Goal: Communication & Community: Answer question/provide support

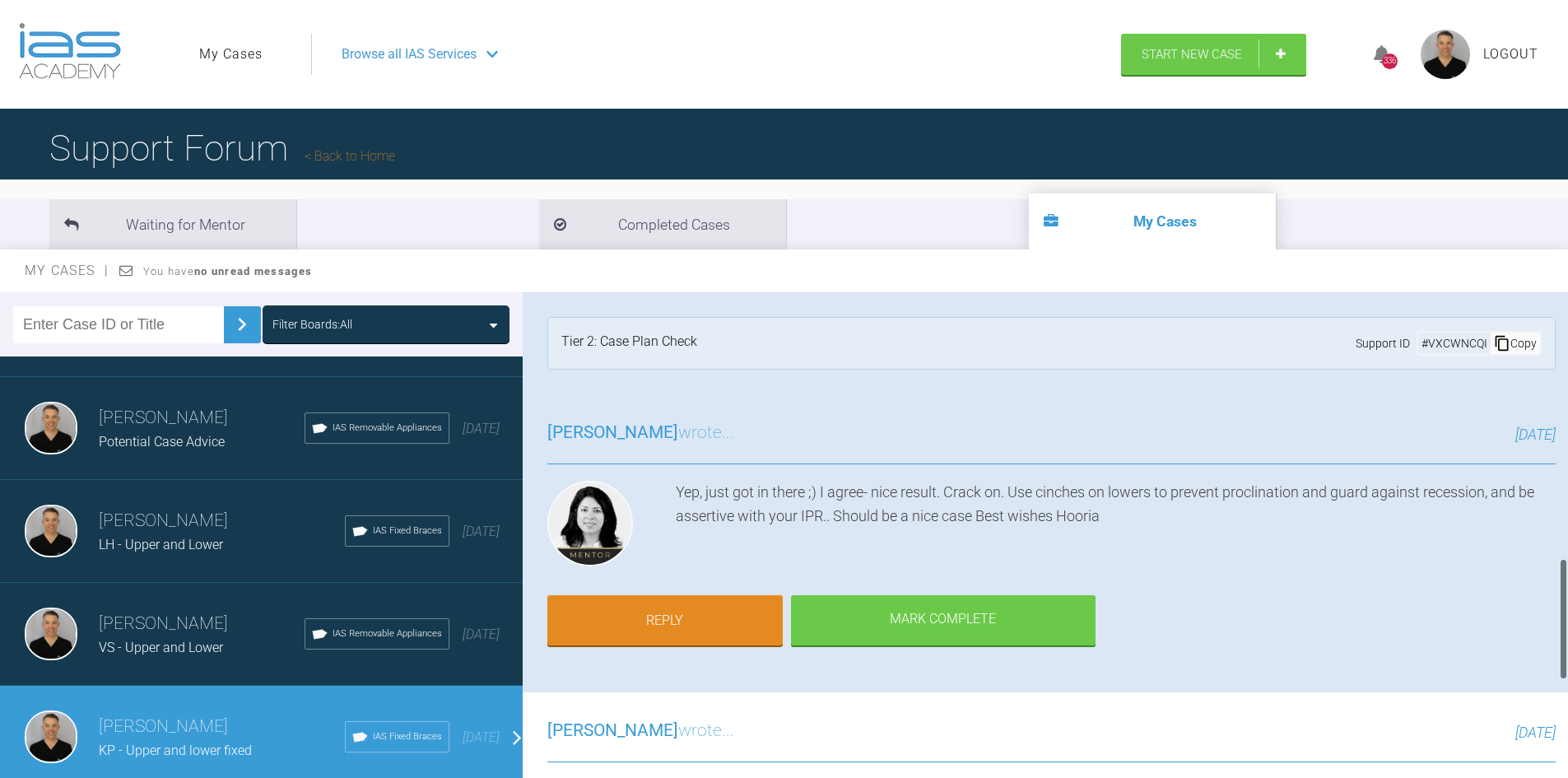
scroll to position [1070, 0]
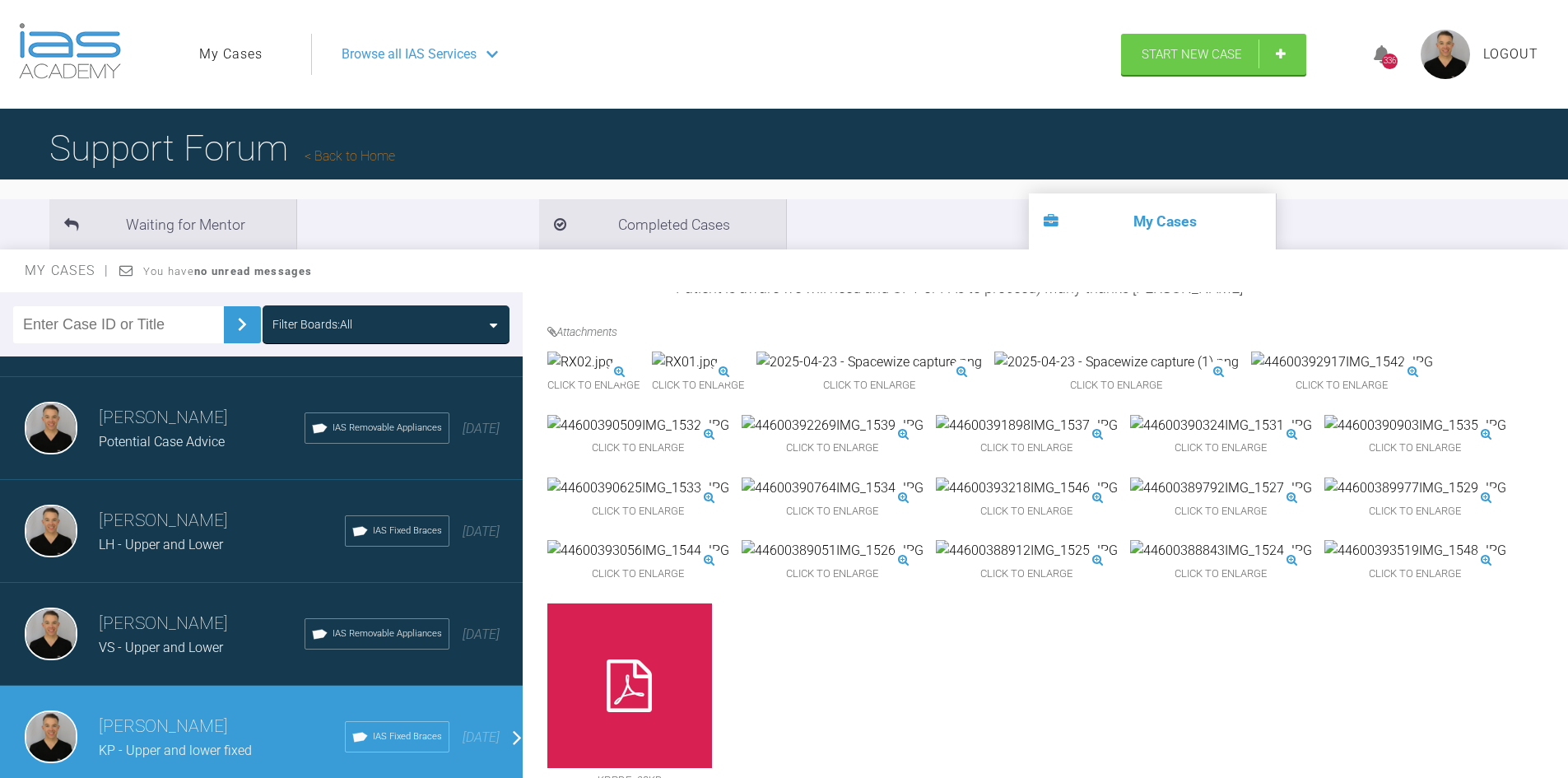
click at [797, 436] on img at bounding box center [833, 426] width 182 height 21
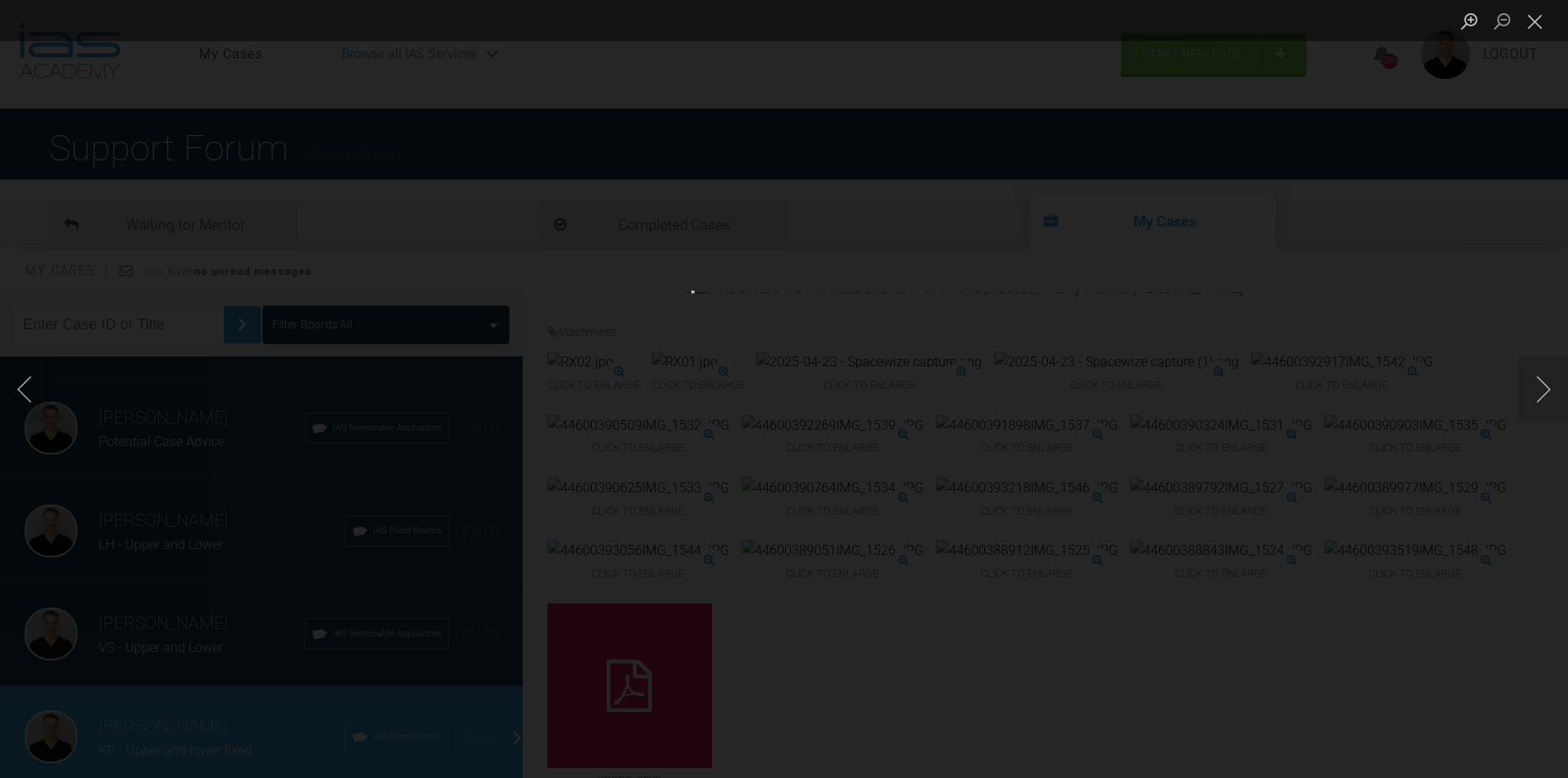
click at [1512, 397] on div "Lightbox" at bounding box center [784, 389] width 1568 height 778
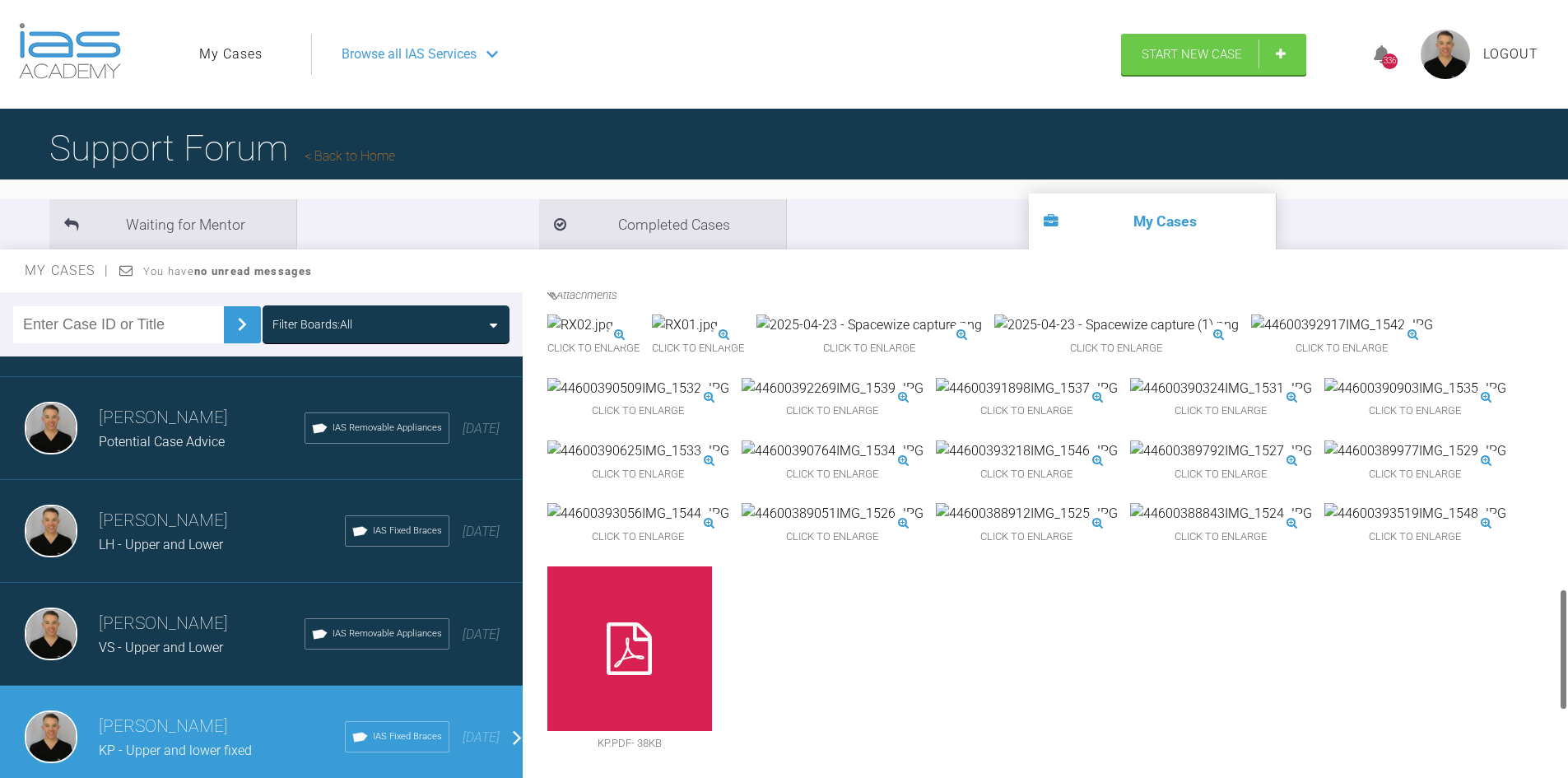
scroll to position [1152, 0]
click at [769, 462] on img at bounding box center [833, 451] width 182 height 21
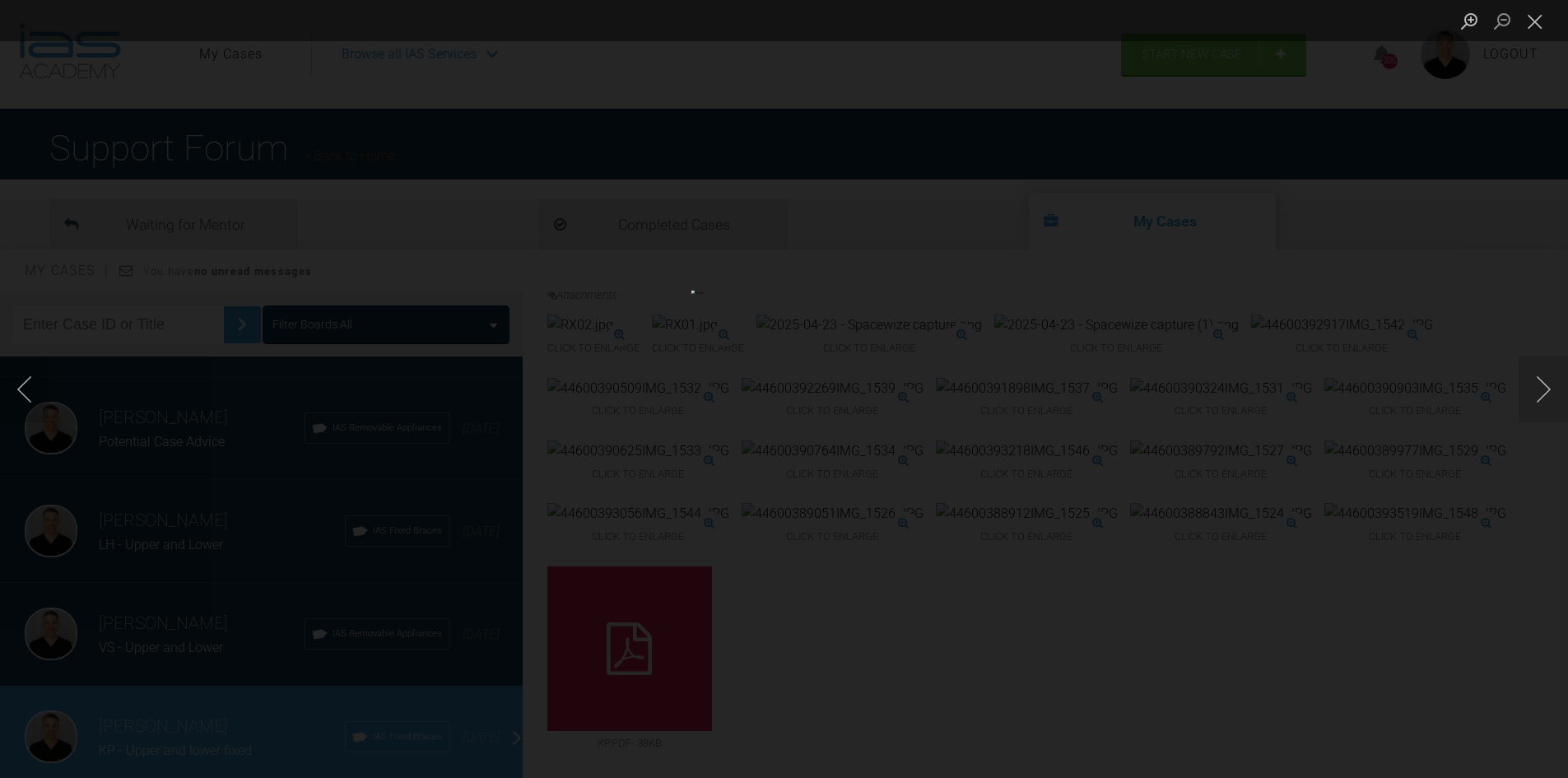
click at [1443, 541] on div "Lightbox" at bounding box center [784, 389] width 1568 height 778
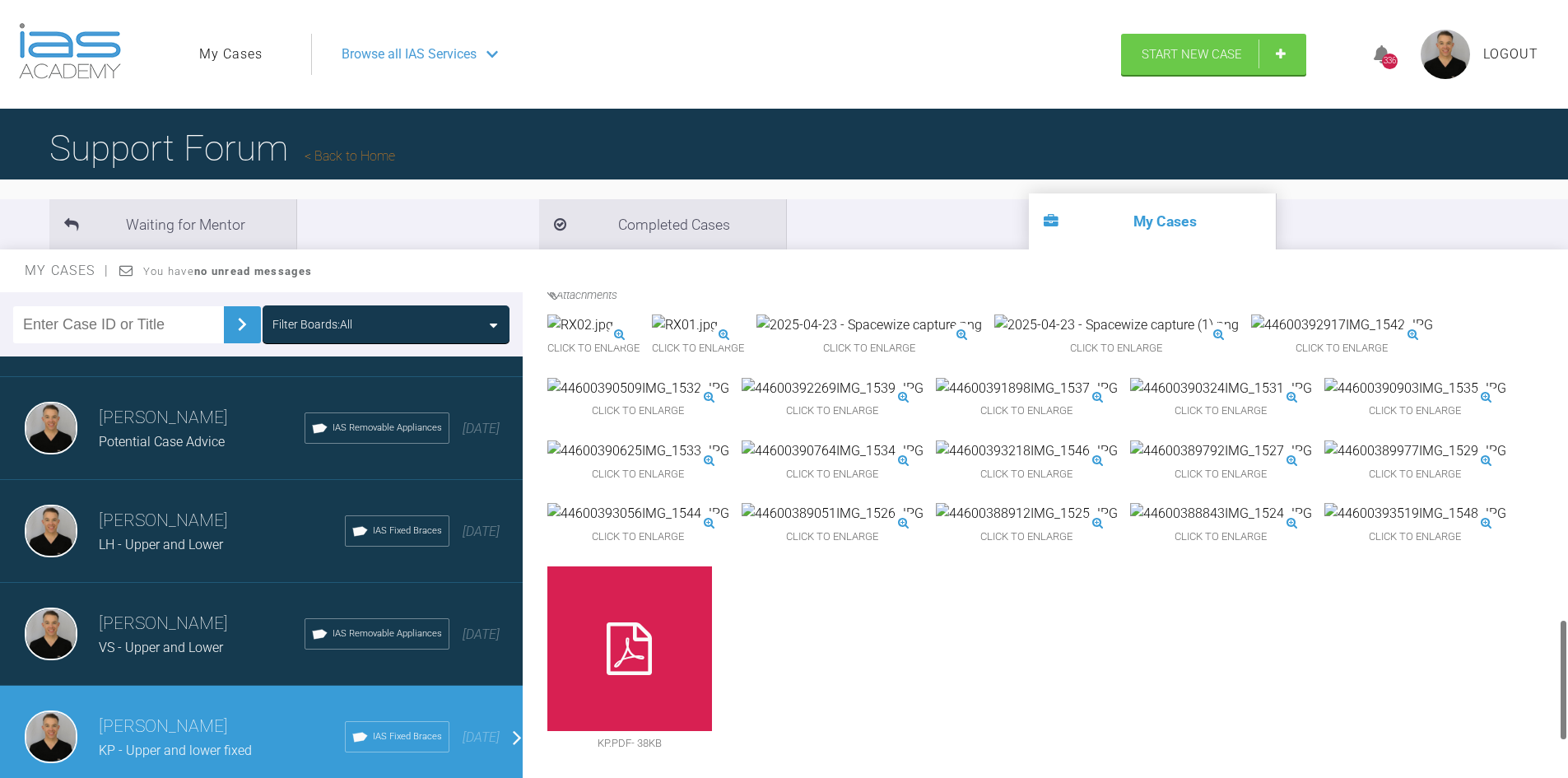
scroll to position [1317, 0]
click at [1334, 462] on img at bounding box center [1415, 451] width 182 height 21
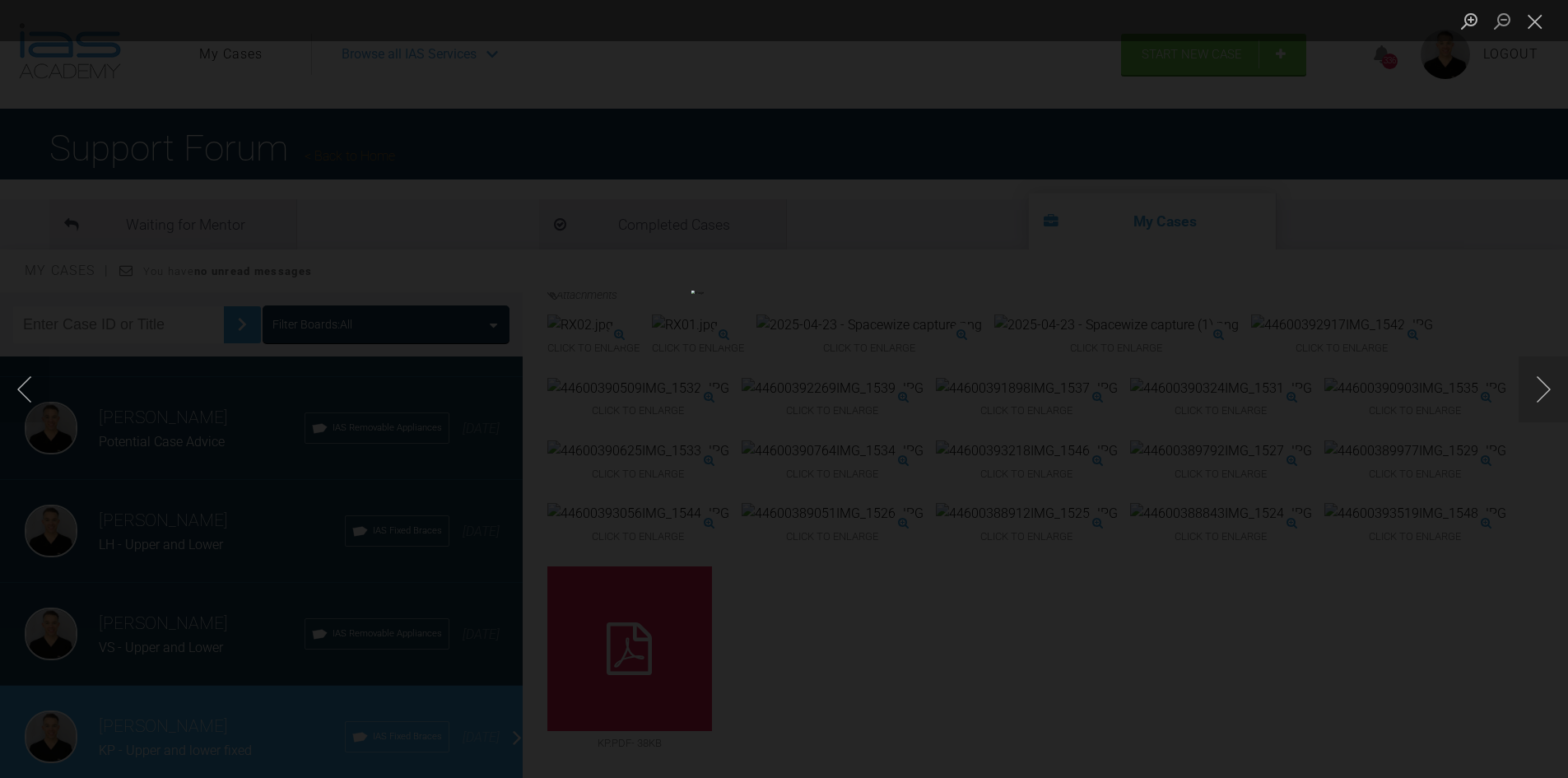
click at [1474, 525] on div "Lightbox" at bounding box center [784, 389] width 1568 height 778
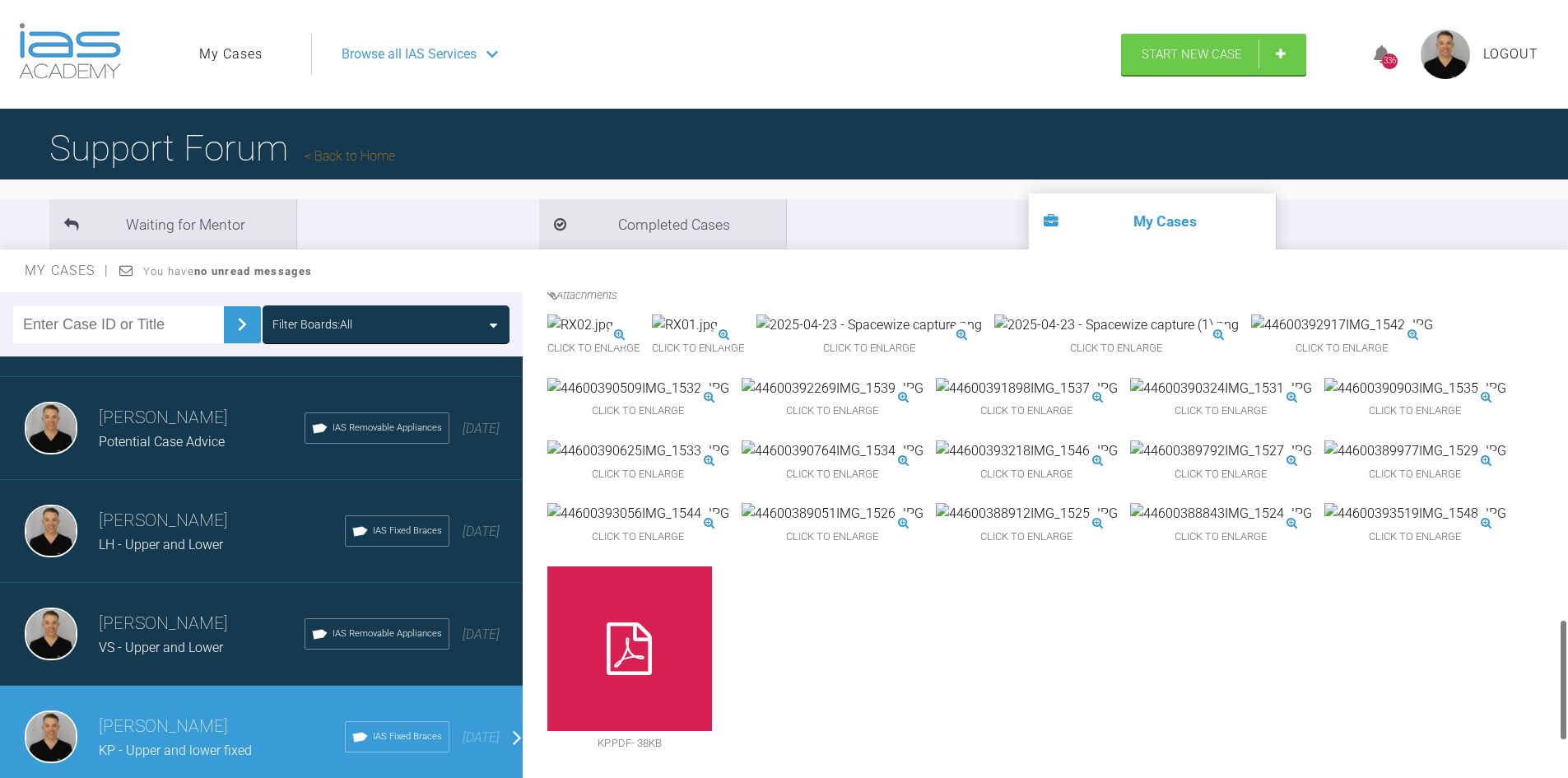
scroll to position [1152, 0]
click at [1008, 400] on img at bounding box center [1026, 389] width 182 height 21
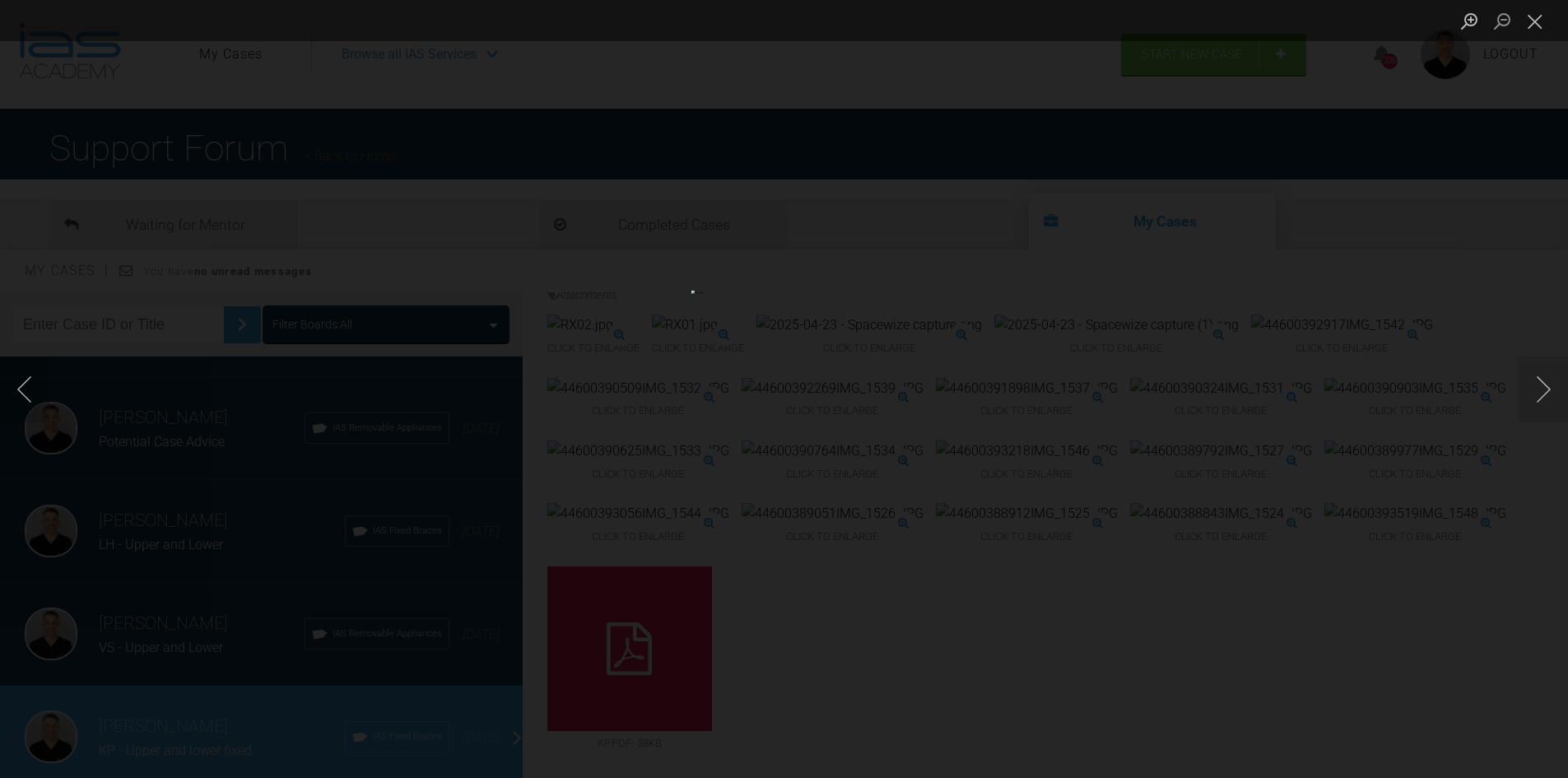
click at [1536, 279] on div "Lightbox" at bounding box center [784, 389] width 1568 height 778
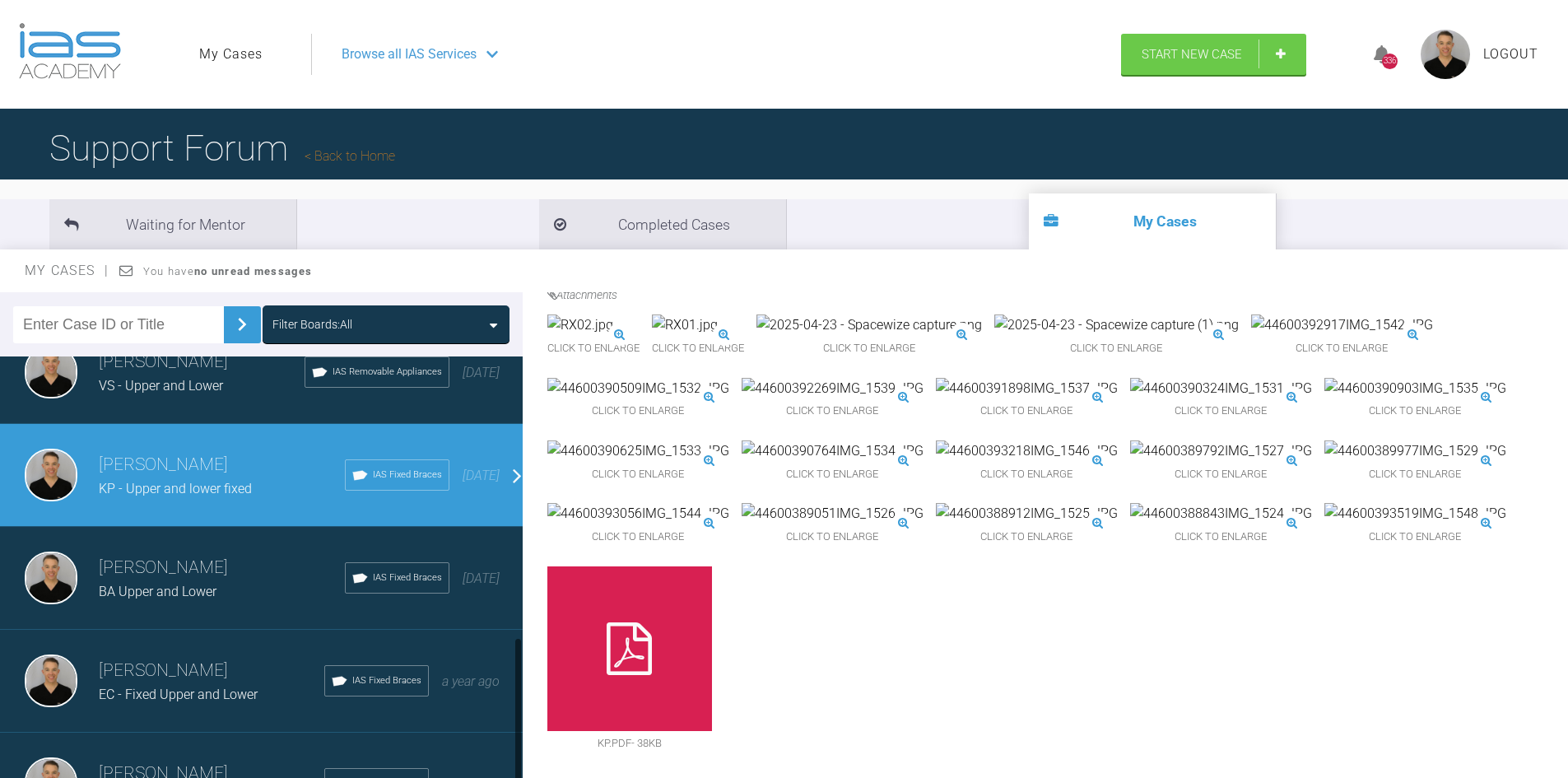
scroll to position [806, 0]
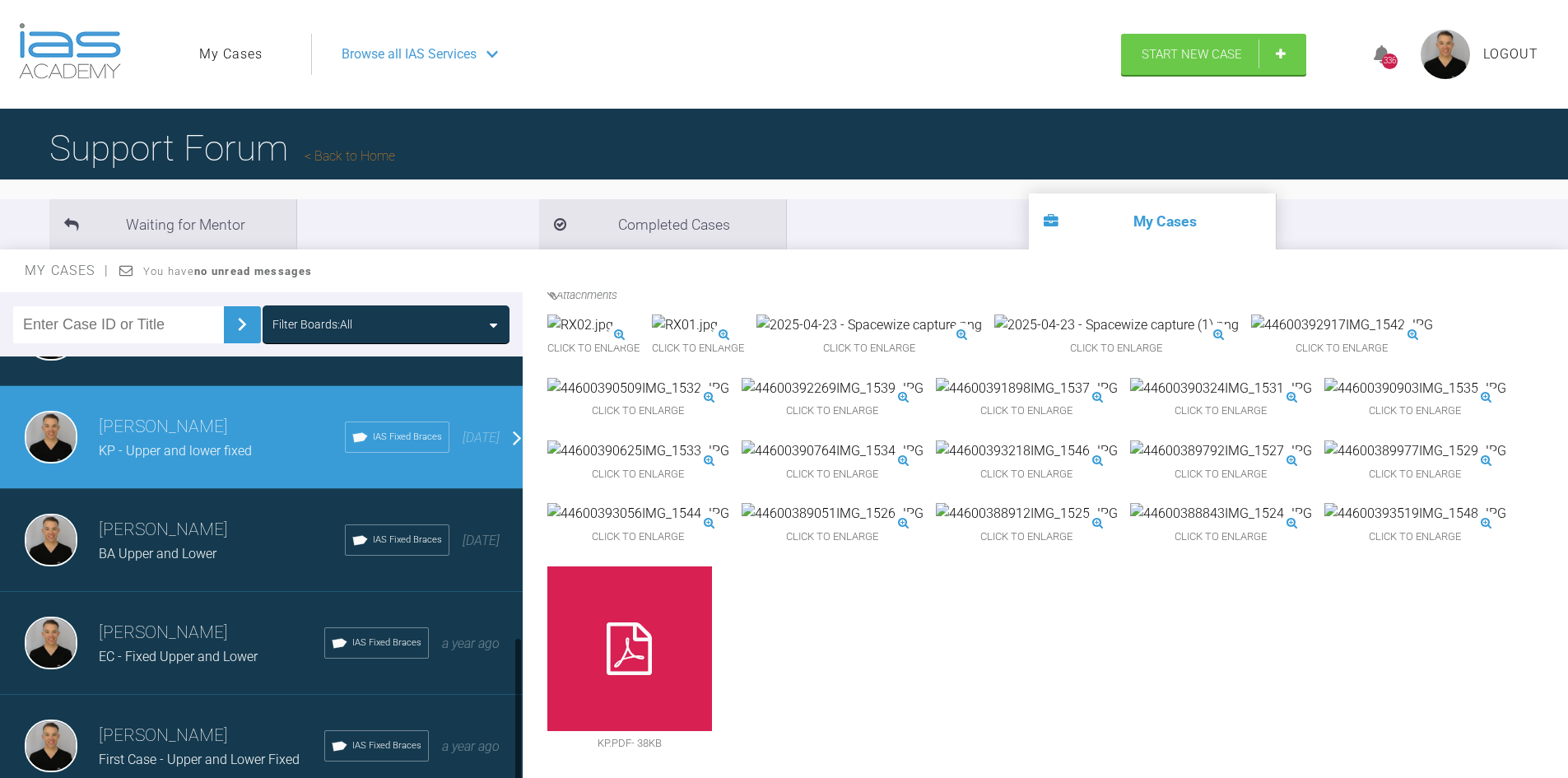
click at [174, 629] on h3 "[PERSON_NAME]" at bounding box center [211, 633] width 225 height 28
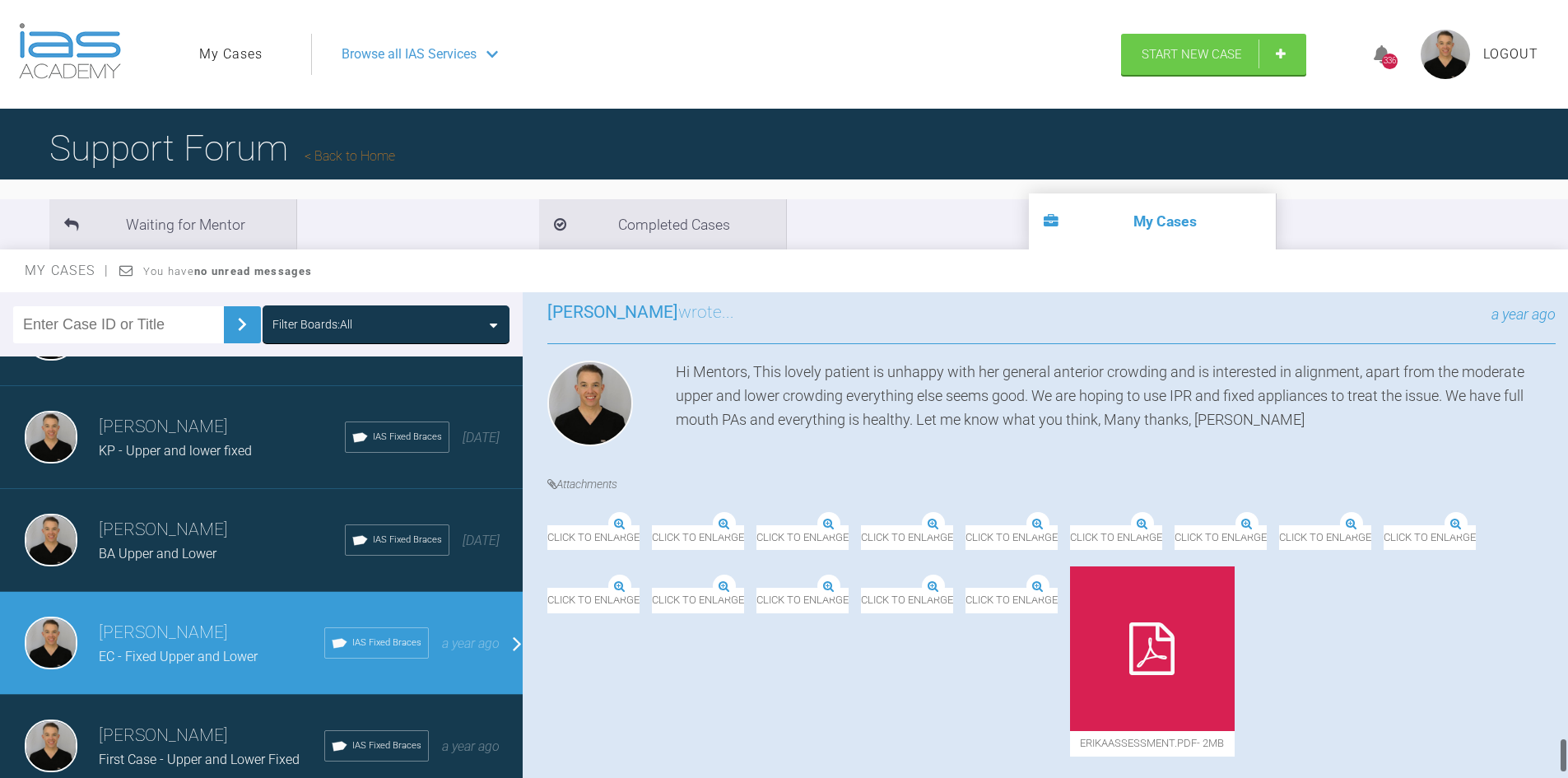
scroll to position [6154, 0]
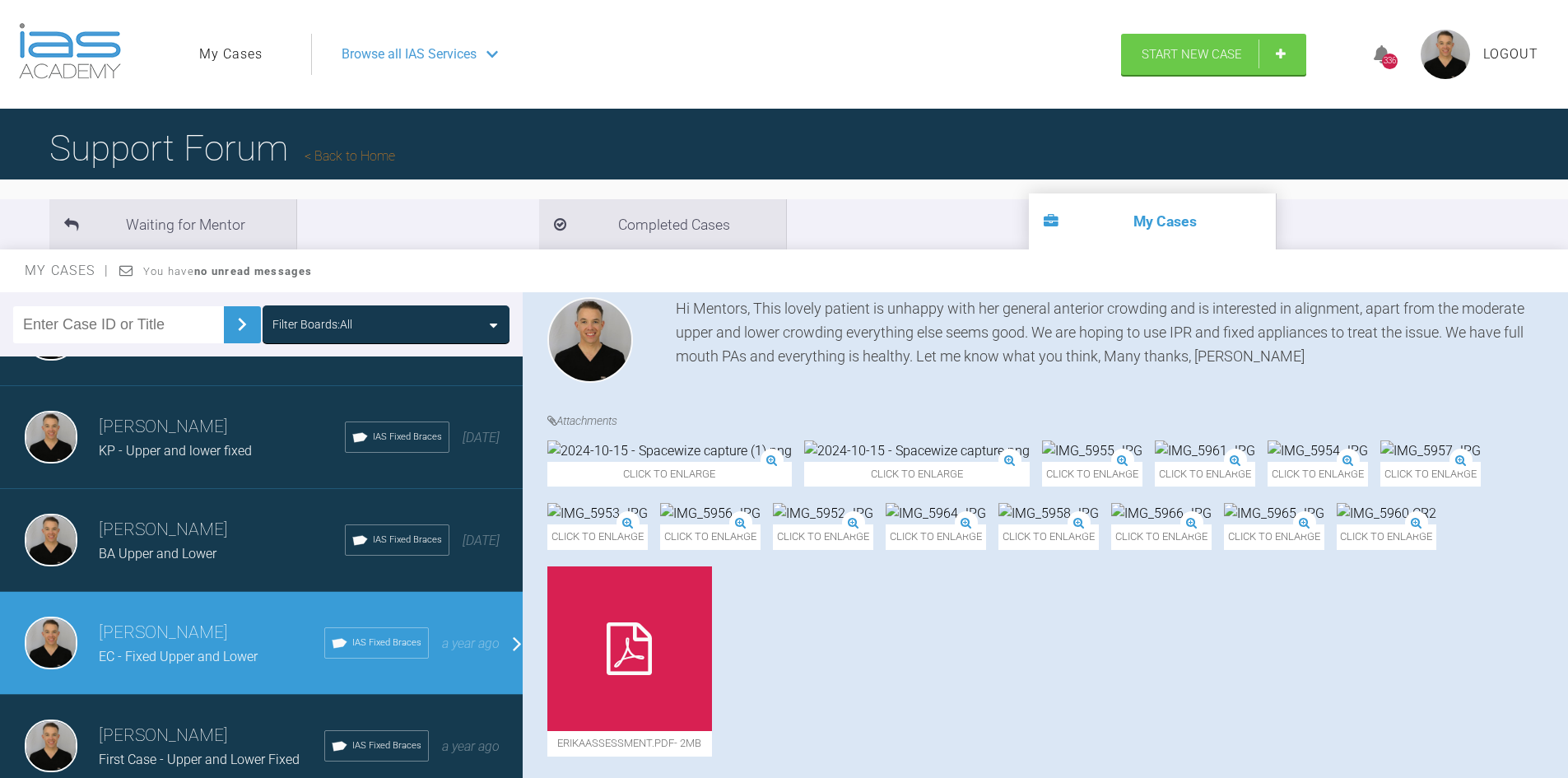
click at [1155, 462] on img at bounding box center [1205, 451] width 101 height 21
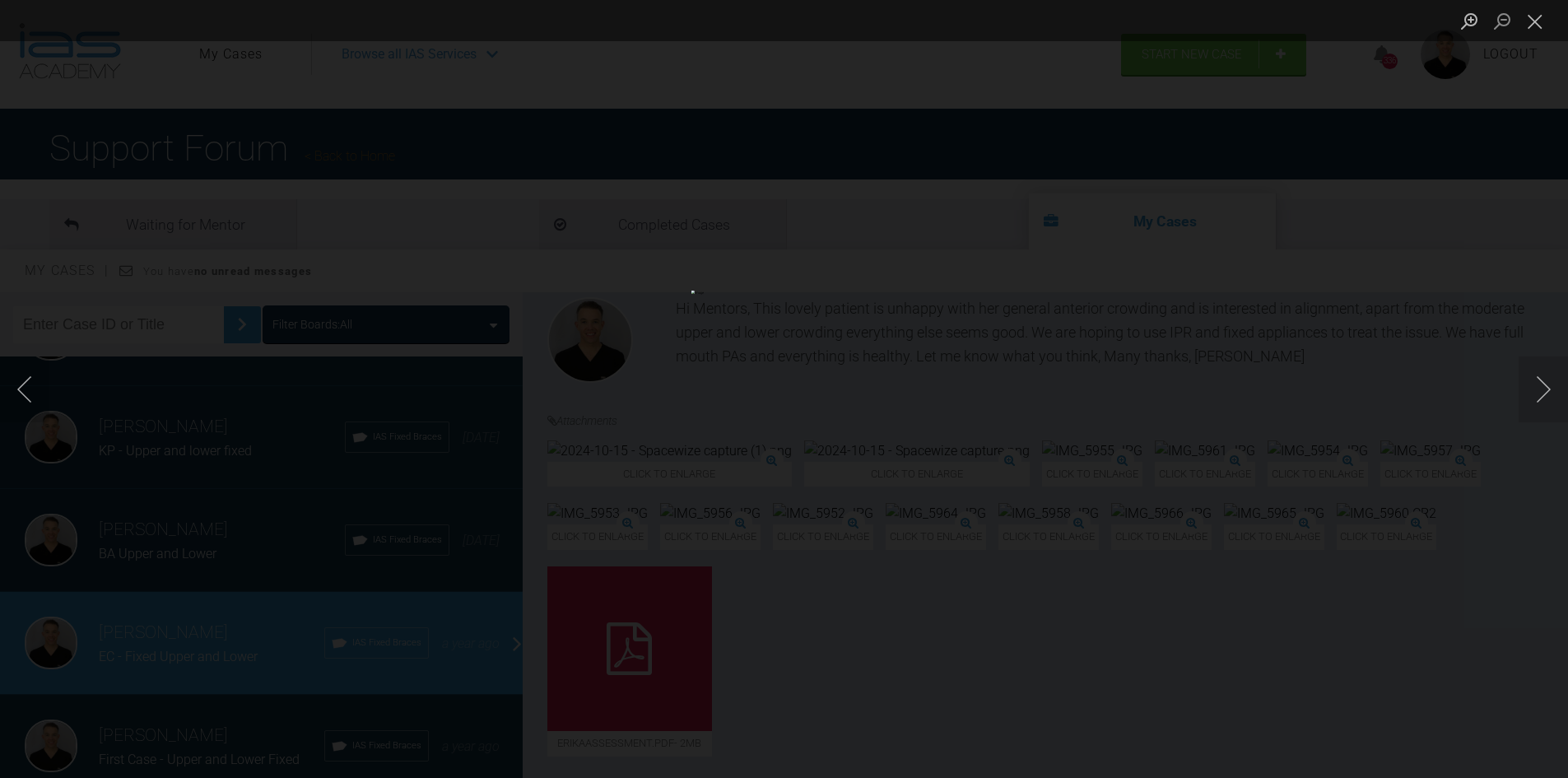
click at [1429, 536] on div "Lightbox" at bounding box center [784, 389] width 1568 height 778
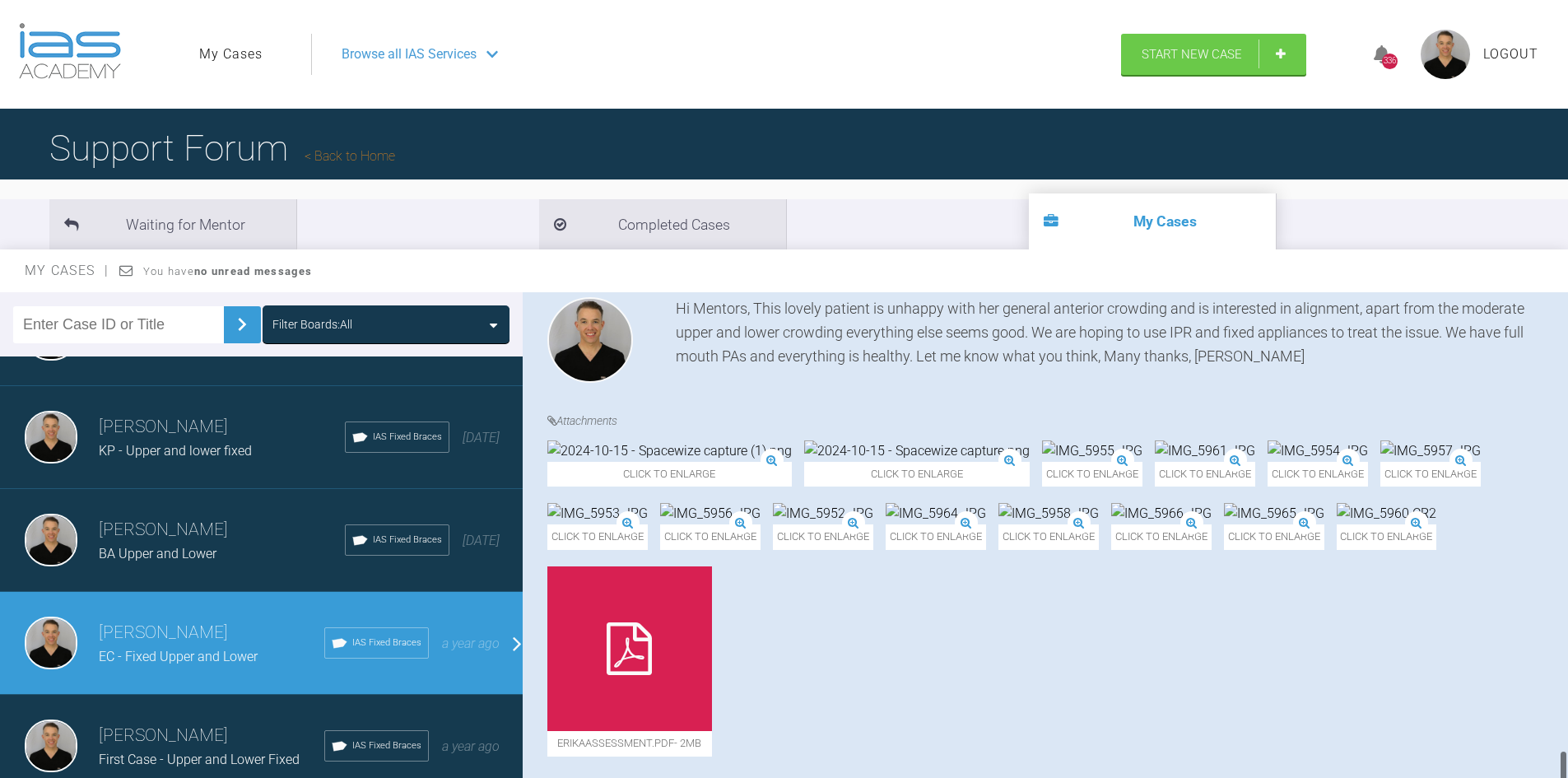
scroll to position [6320, 0]
click at [998, 524] on img at bounding box center [1049, 514] width 101 height 21
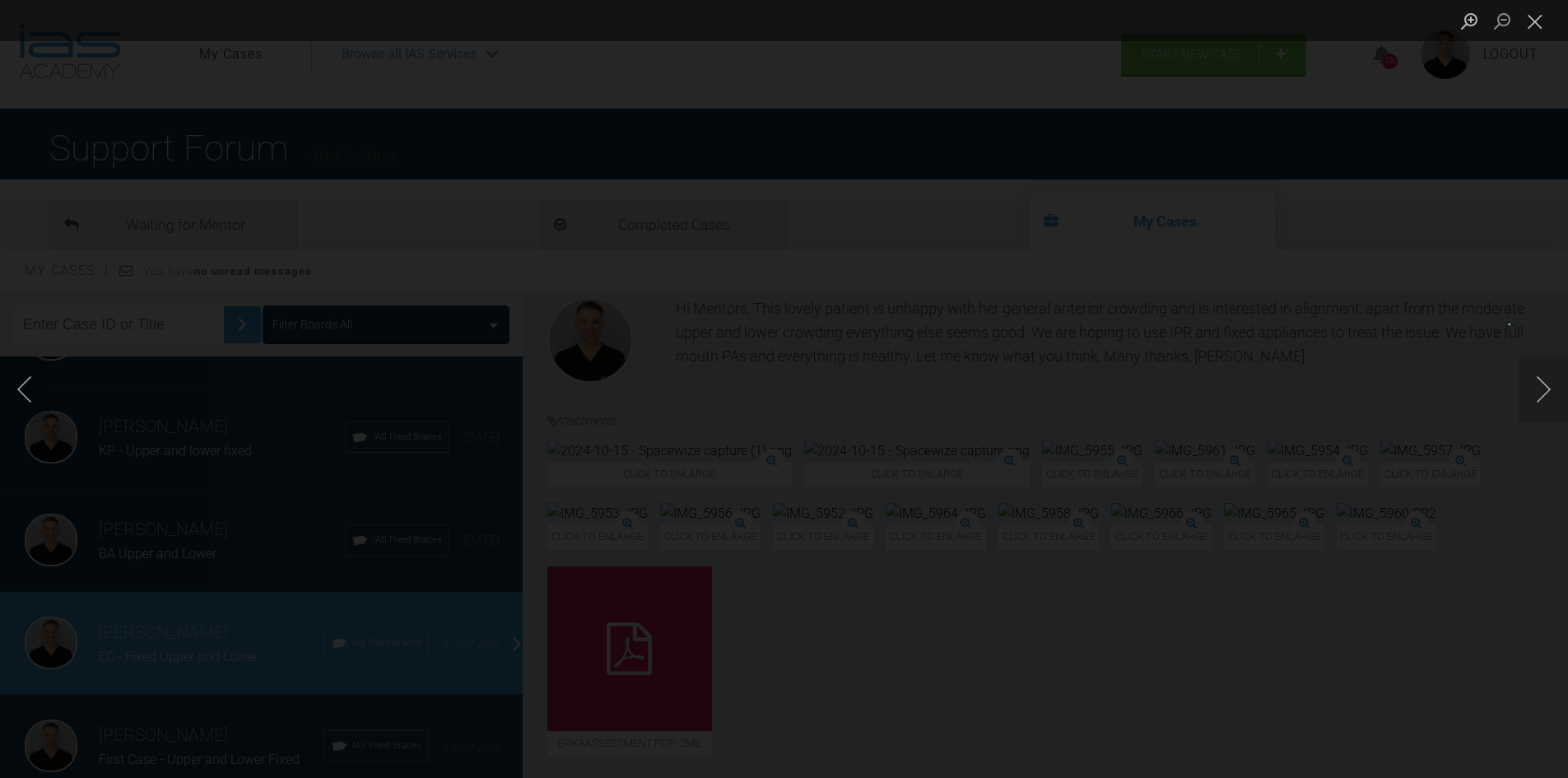
click at [1432, 493] on div "Lightbox" at bounding box center [784, 389] width 1568 height 778
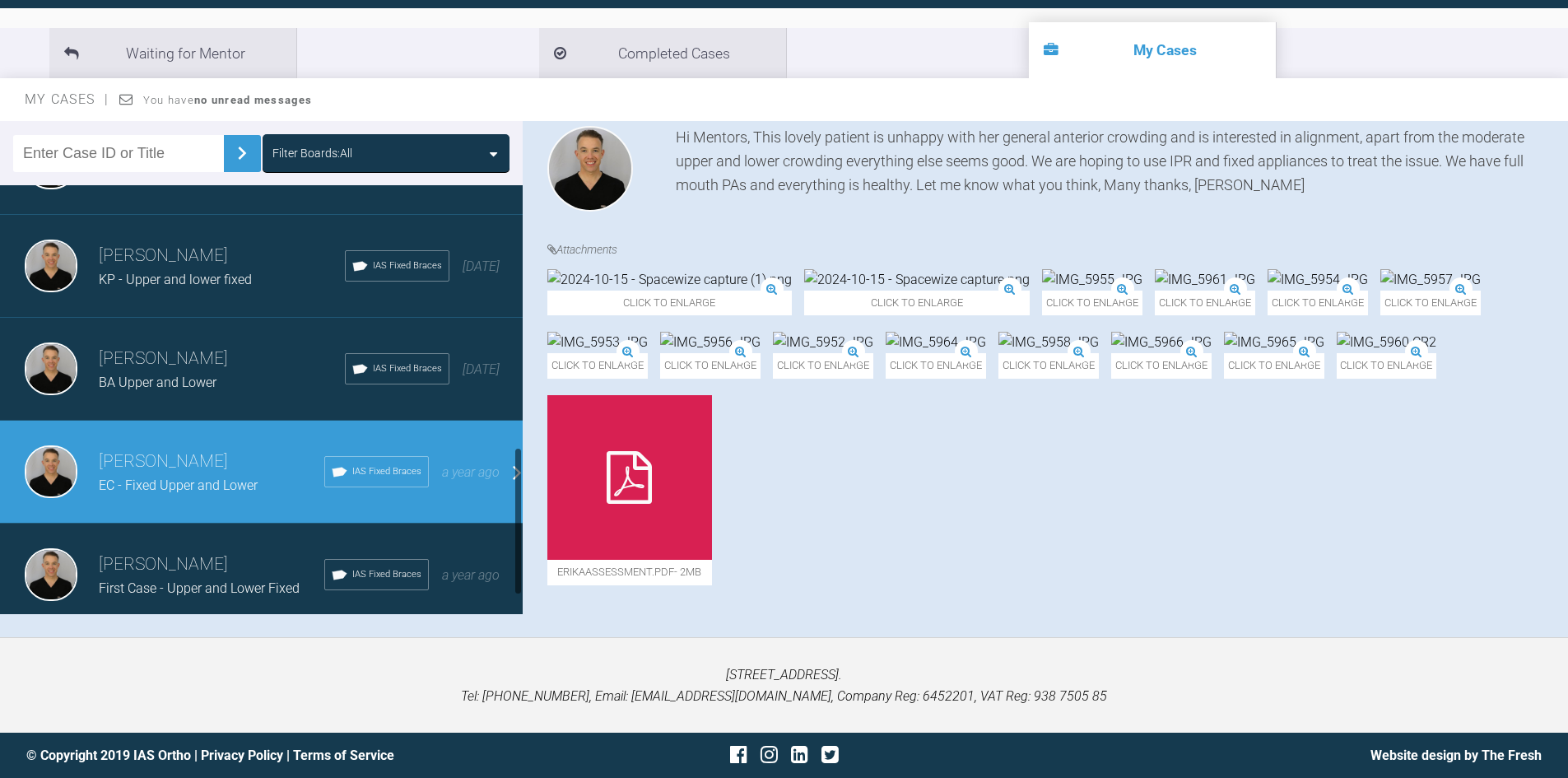
scroll to position [642, 0]
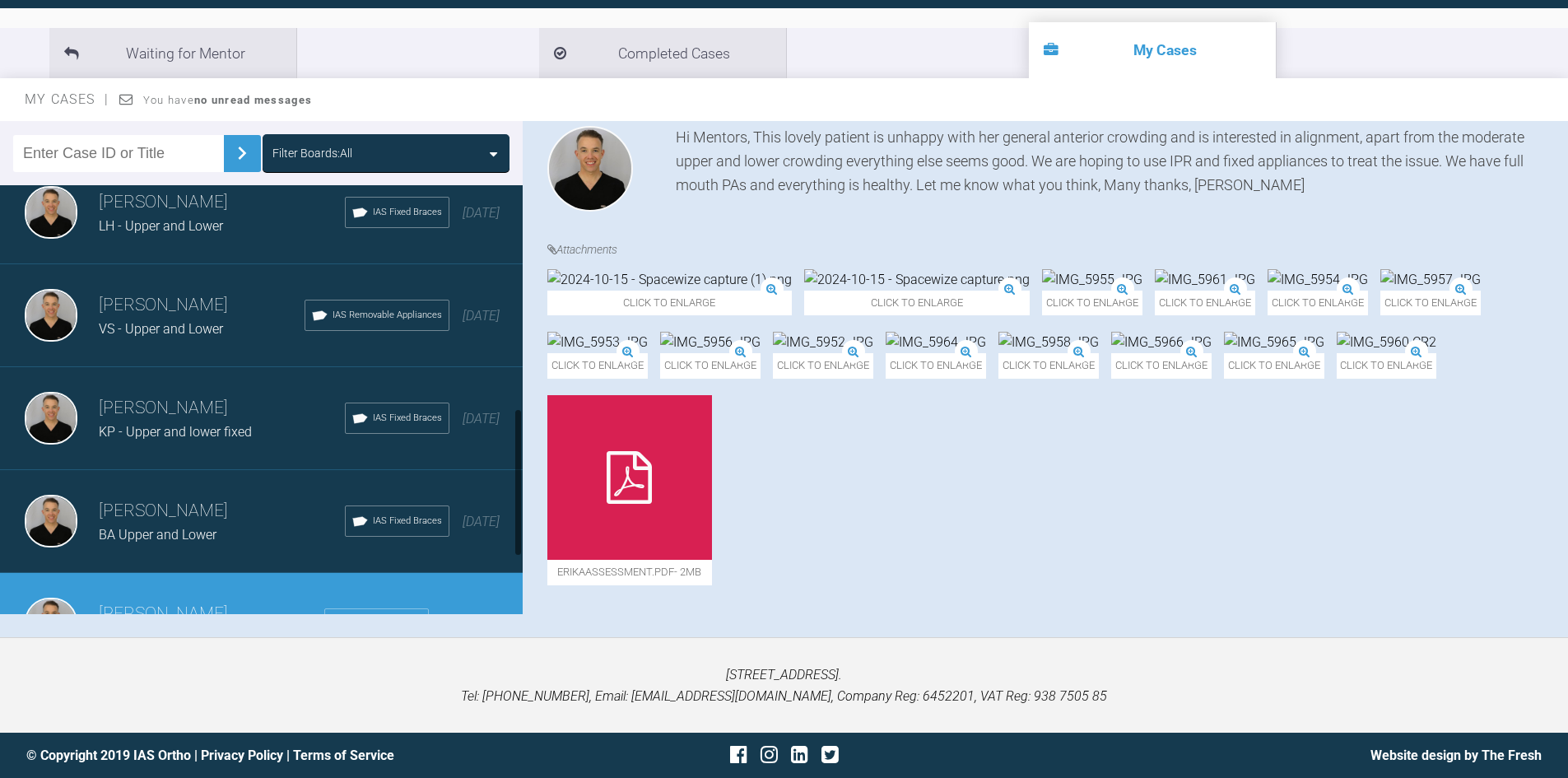
click at [173, 432] on span "KP - Upper and lower fixed" at bounding box center [175, 432] width 153 height 15
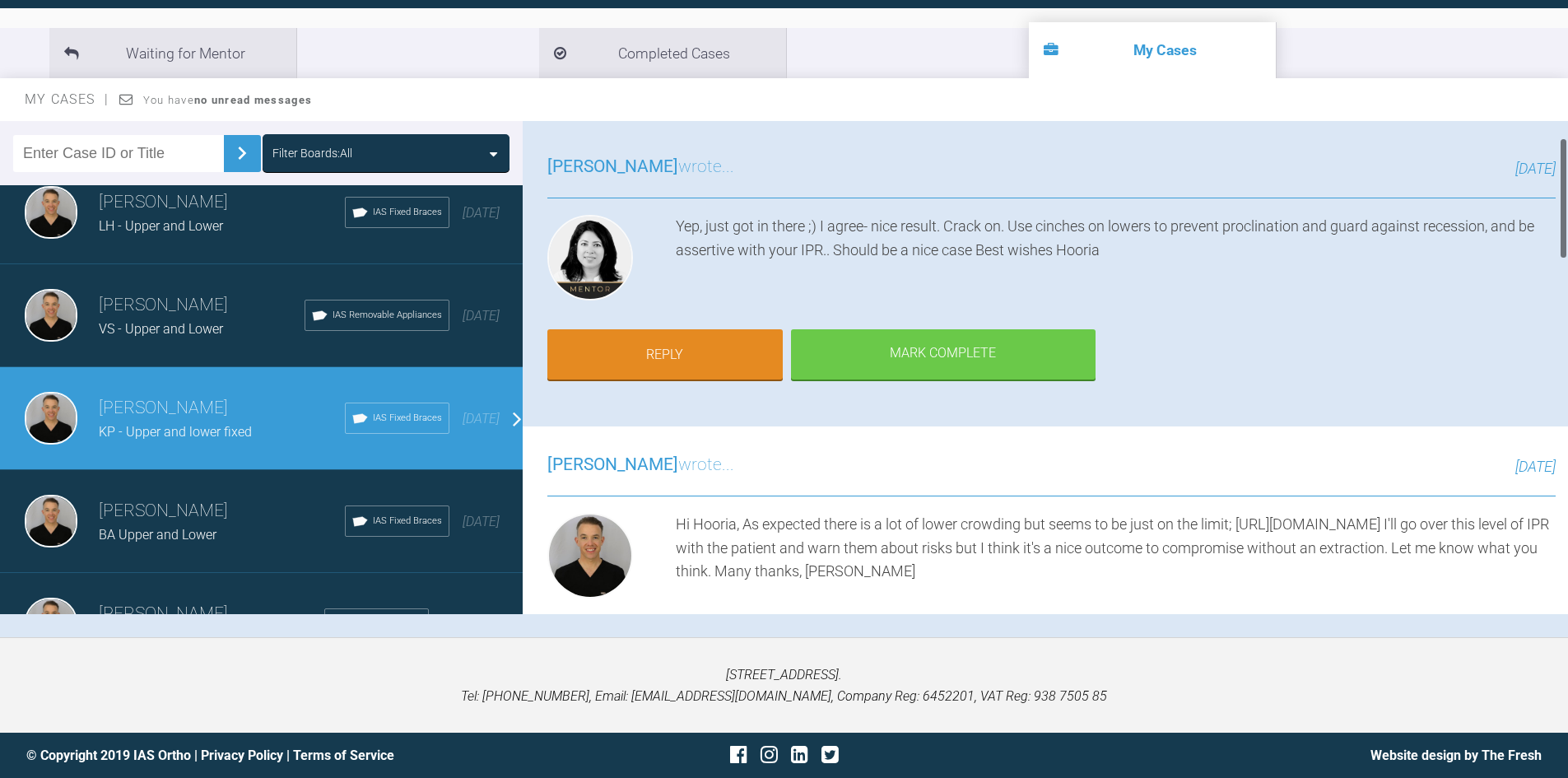
scroll to position [0, 0]
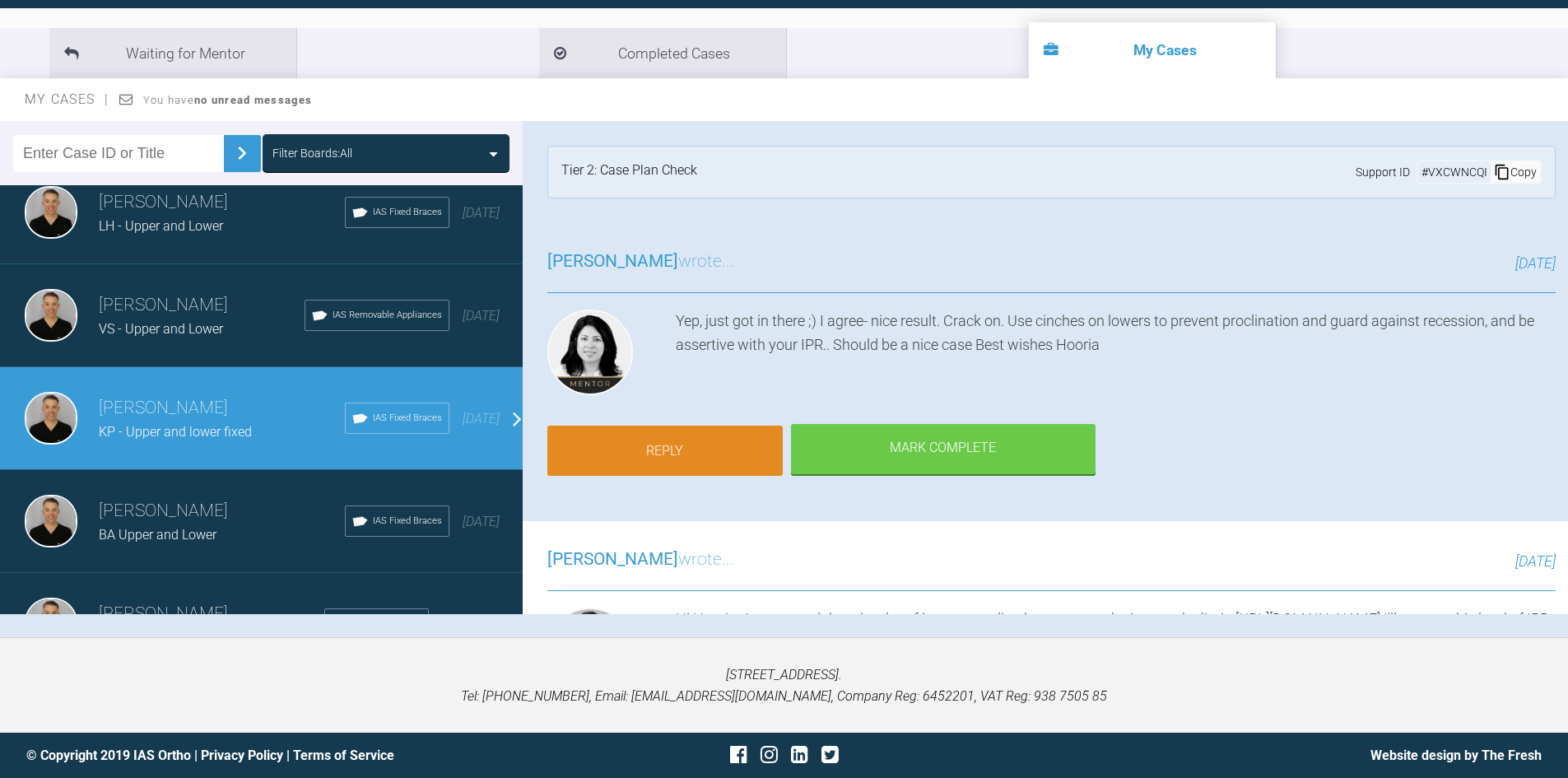
click at [710, 442] on link "Reply" at bounding box center [665, 451] width 235 height 51
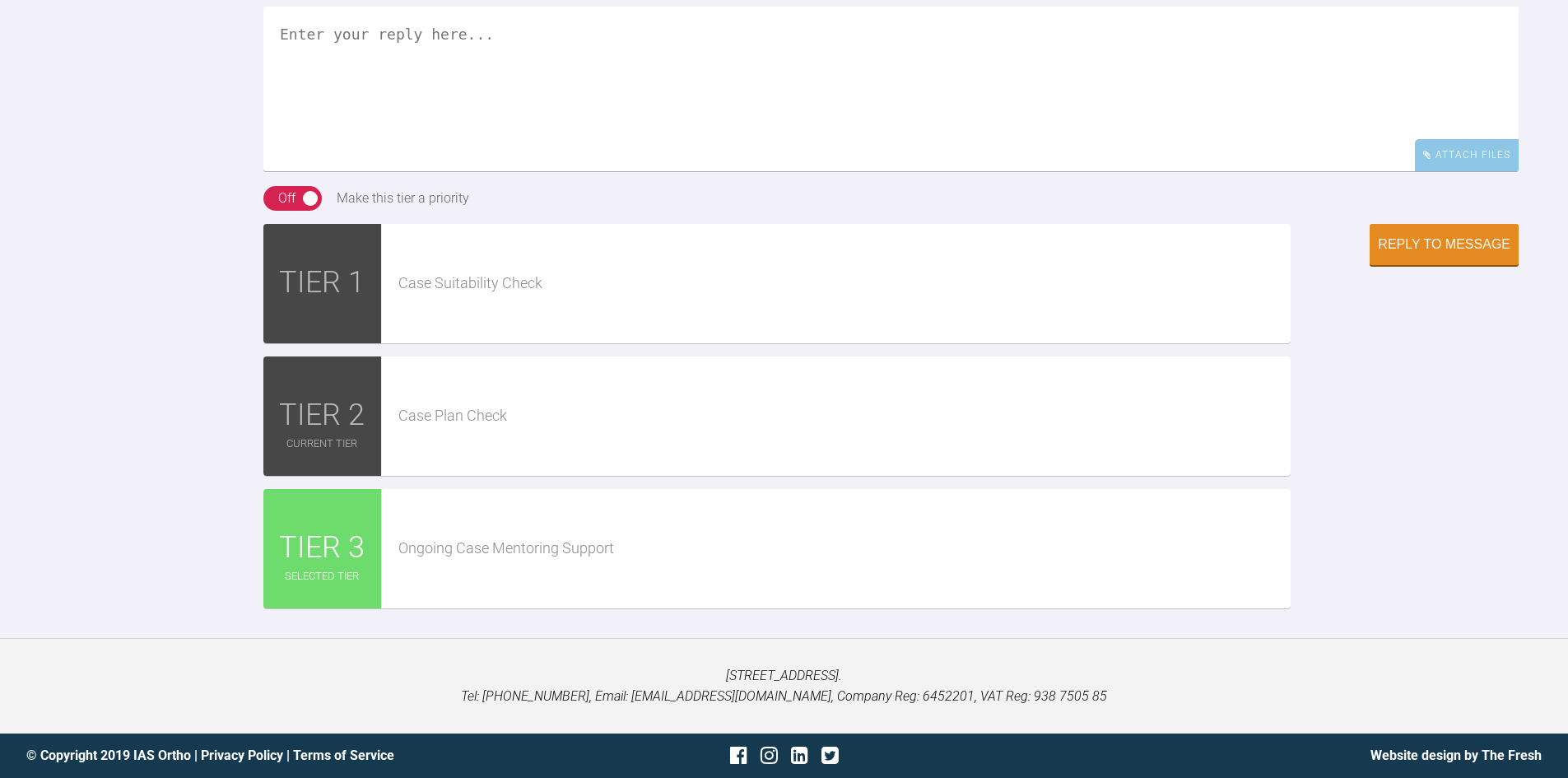
scroll to position [3020, 0]
click at [459, 171] on textarea at bounding box center [890, 89] width 1255 height 165
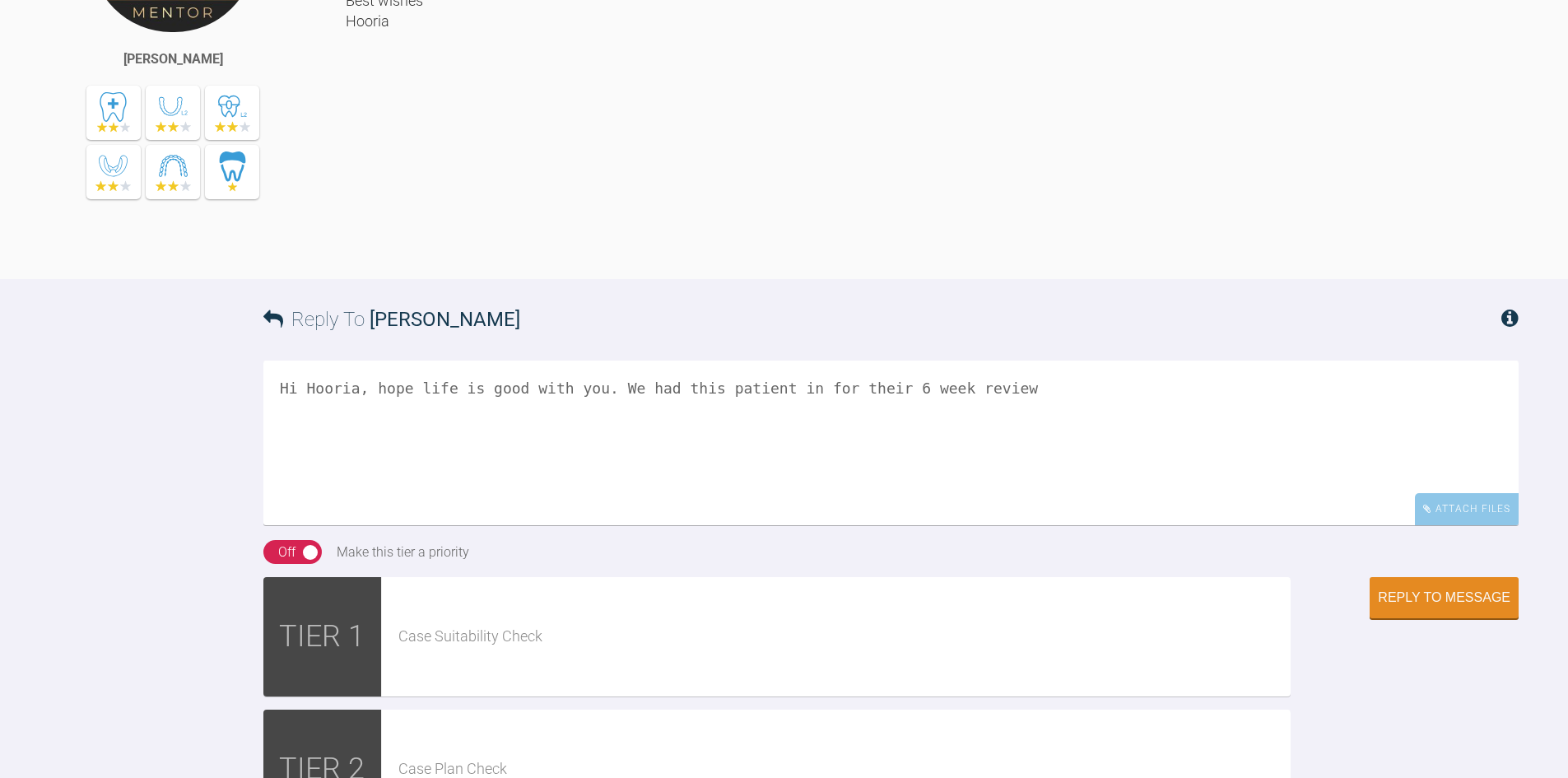
scroll to position [2766, 0]
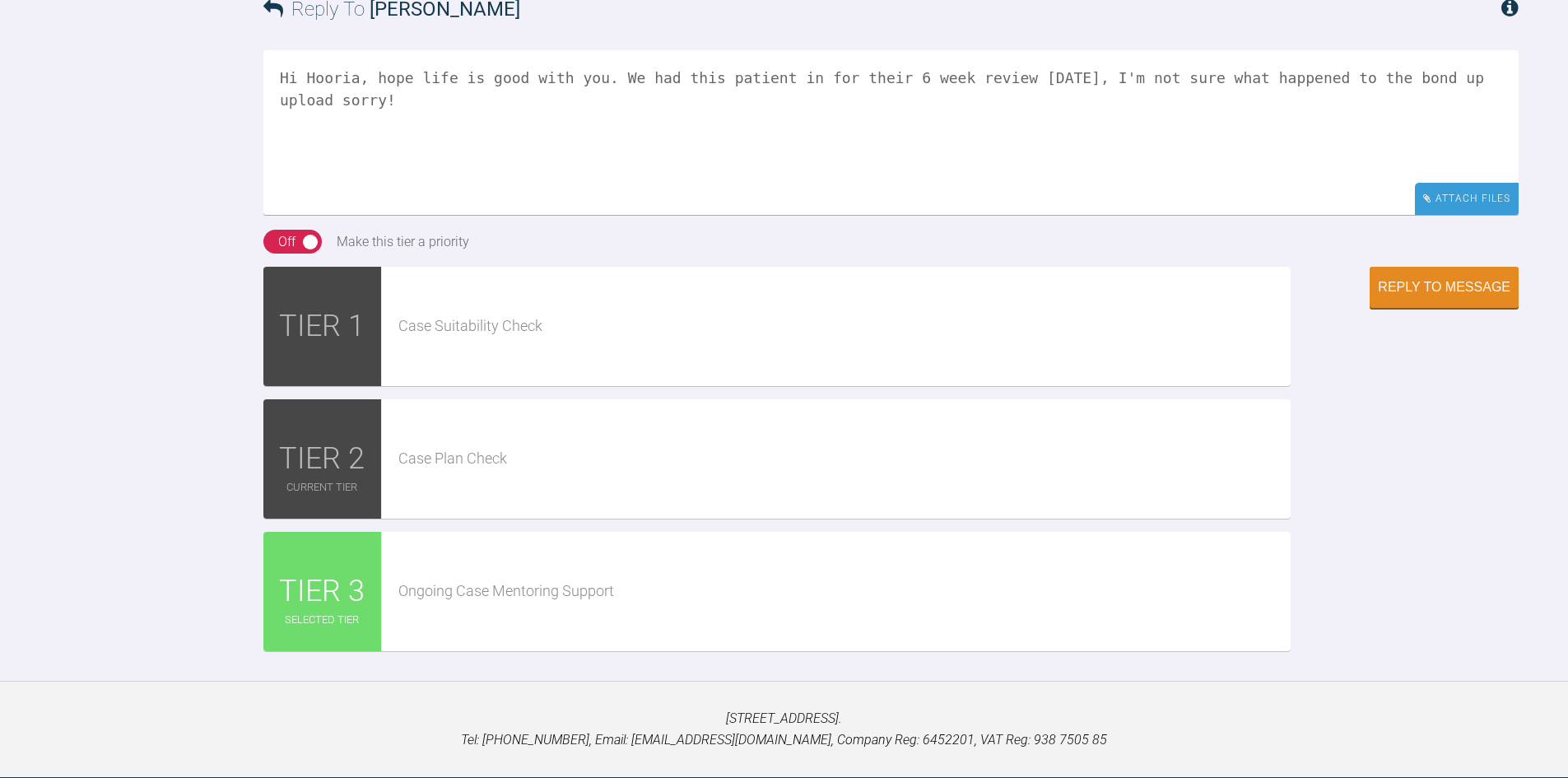
type textarea "Hi Hooria, hope life is good with you. We had this patient in for their 6 week …"
click at [1452, 215] on div "Attach Files" at bounding box center [1466, 198] width 104 height 32
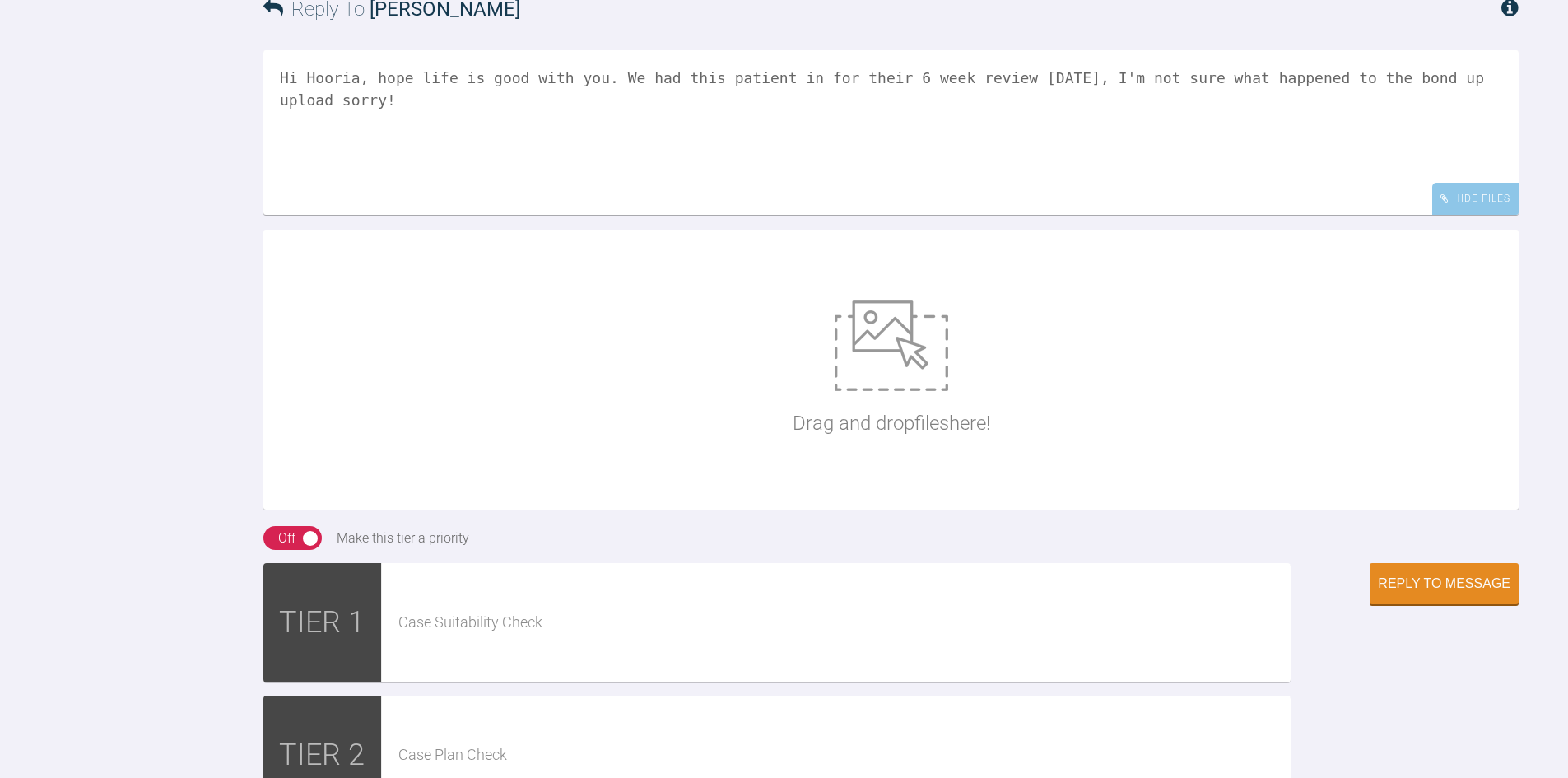
scroll to position [3177, 0]
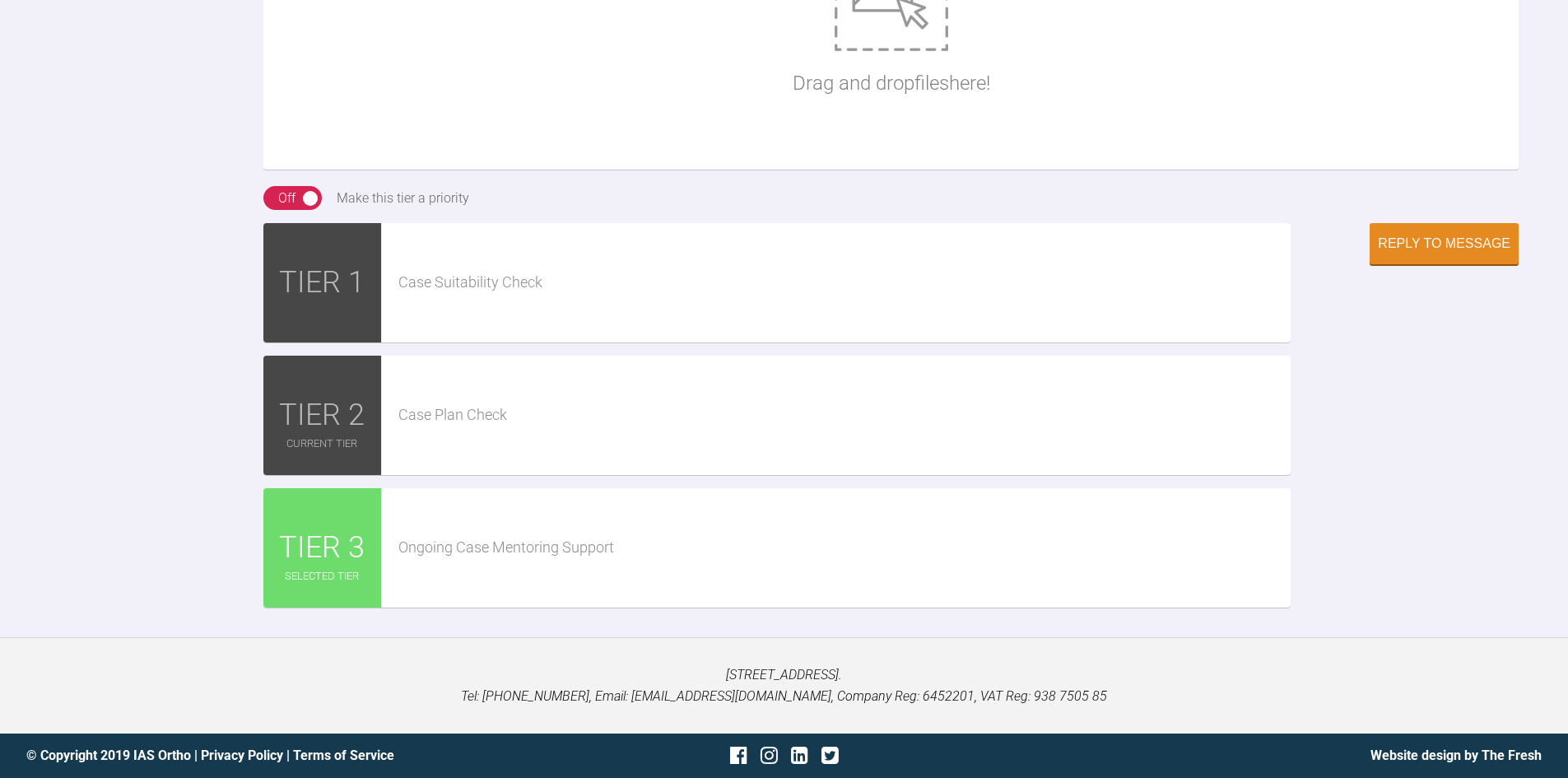
click at [836, 51] on img at bounding box center [891, 6] width 113 height 91
type input "C:\fakepath\IMG_6556.JPG"
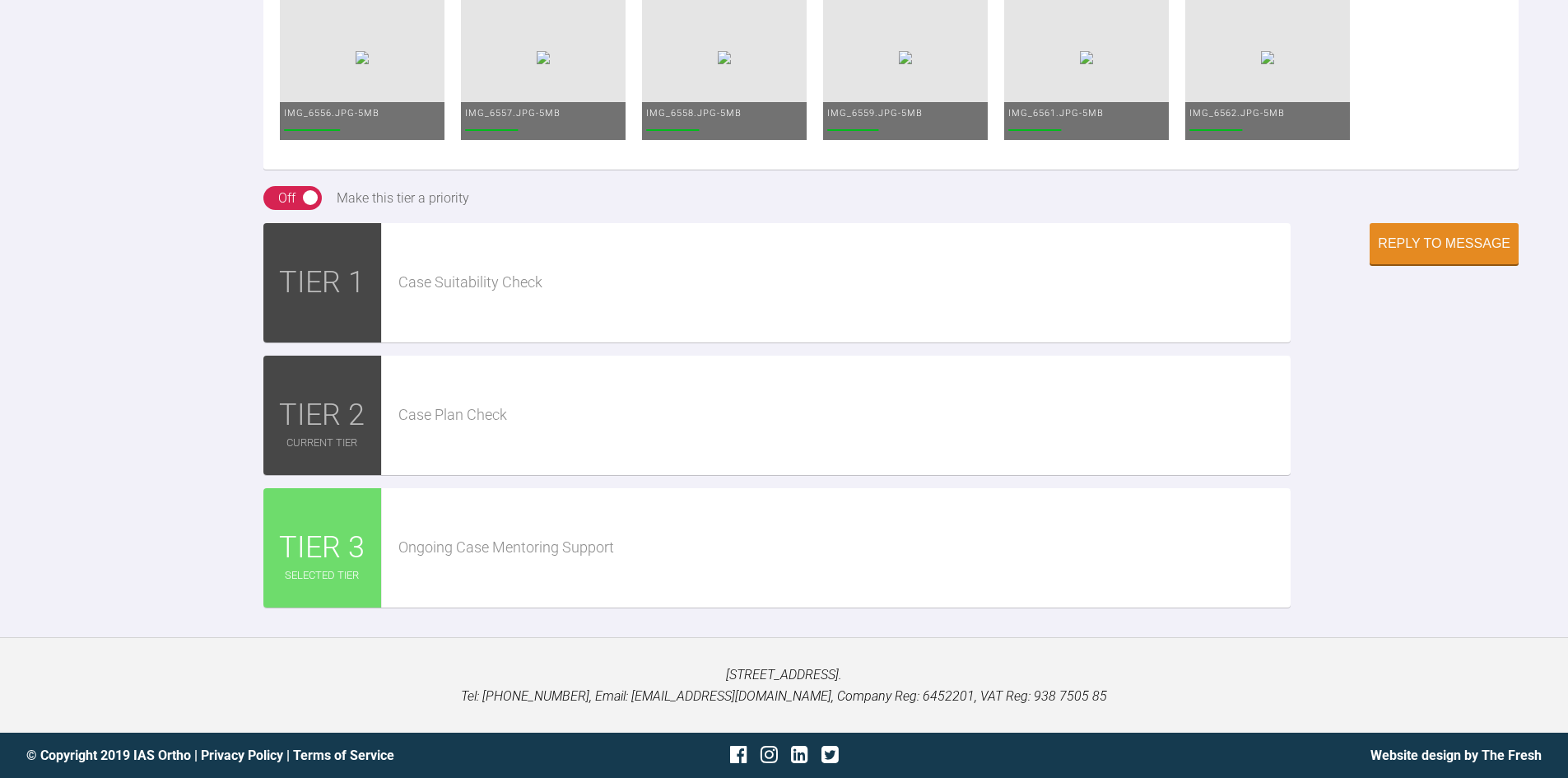
scroll to position [3259, 0]
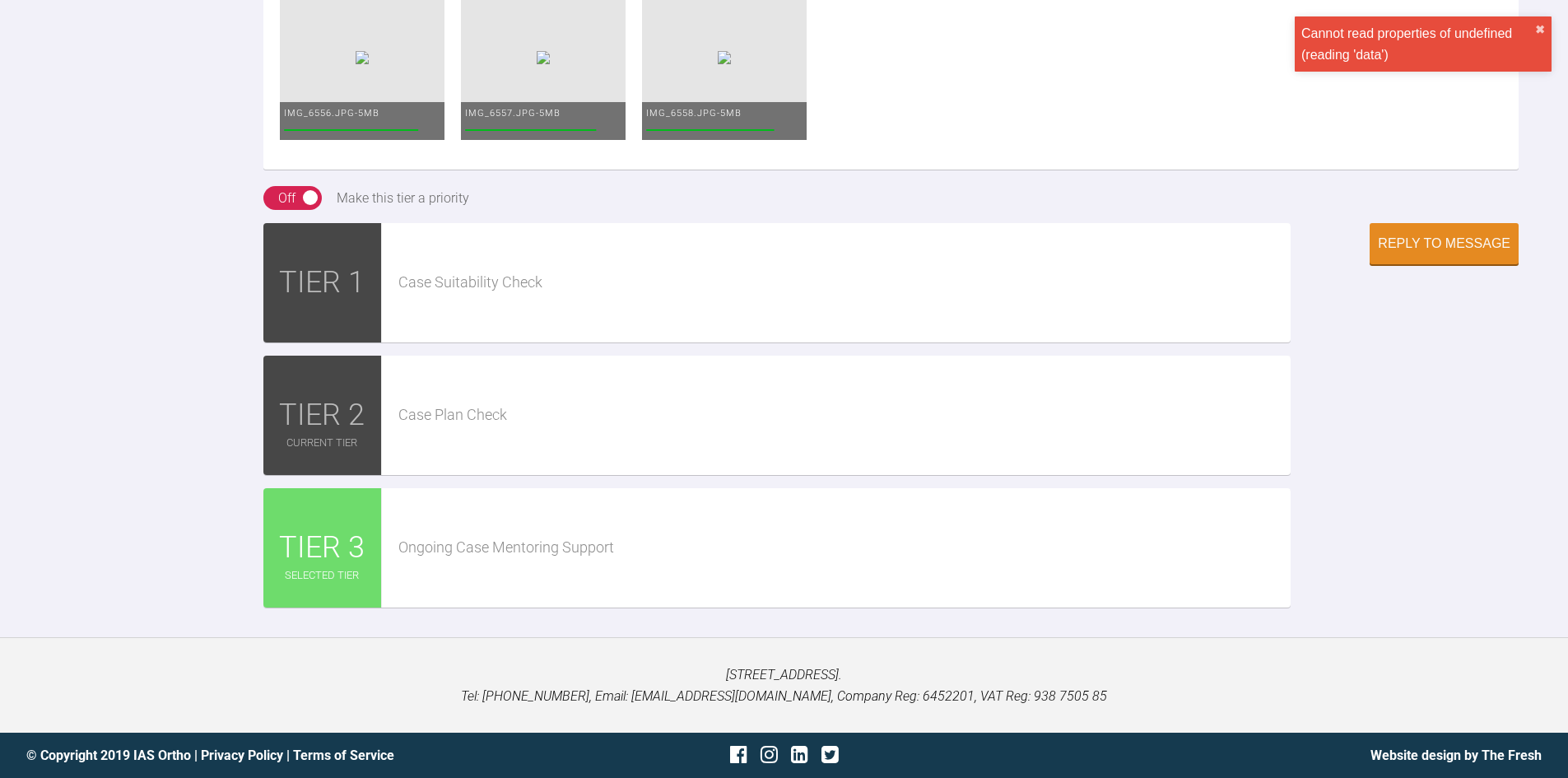
drag, startPoint x: 1025, startPoint y: 231, endPoint x: 897, endPoint y: 234, distance: 128.0
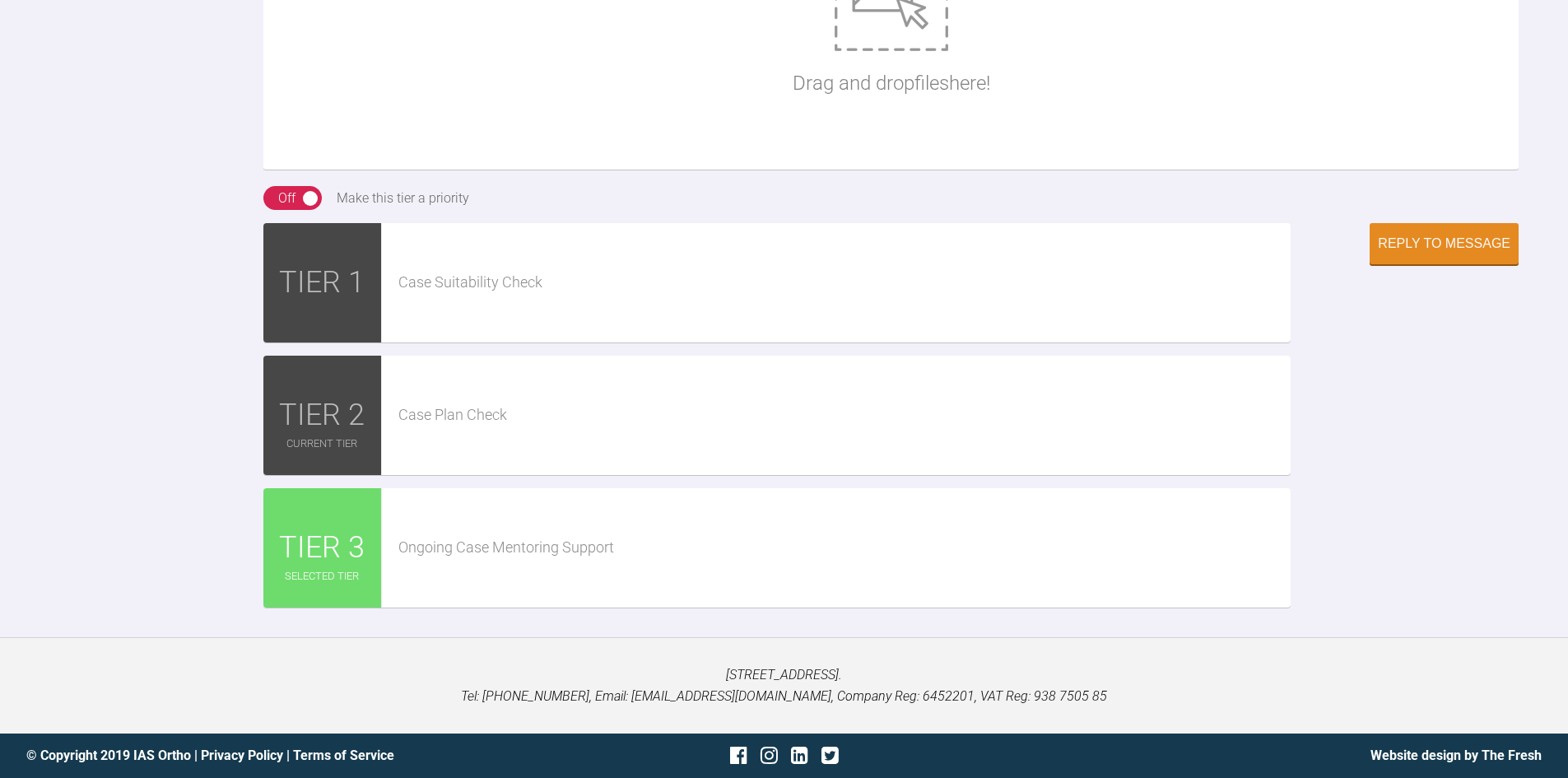
click at [863, 51] on img at bounding box center [891, 6] width 113 height 91
type input "C:\fakepath\IMG_6605.JPG"
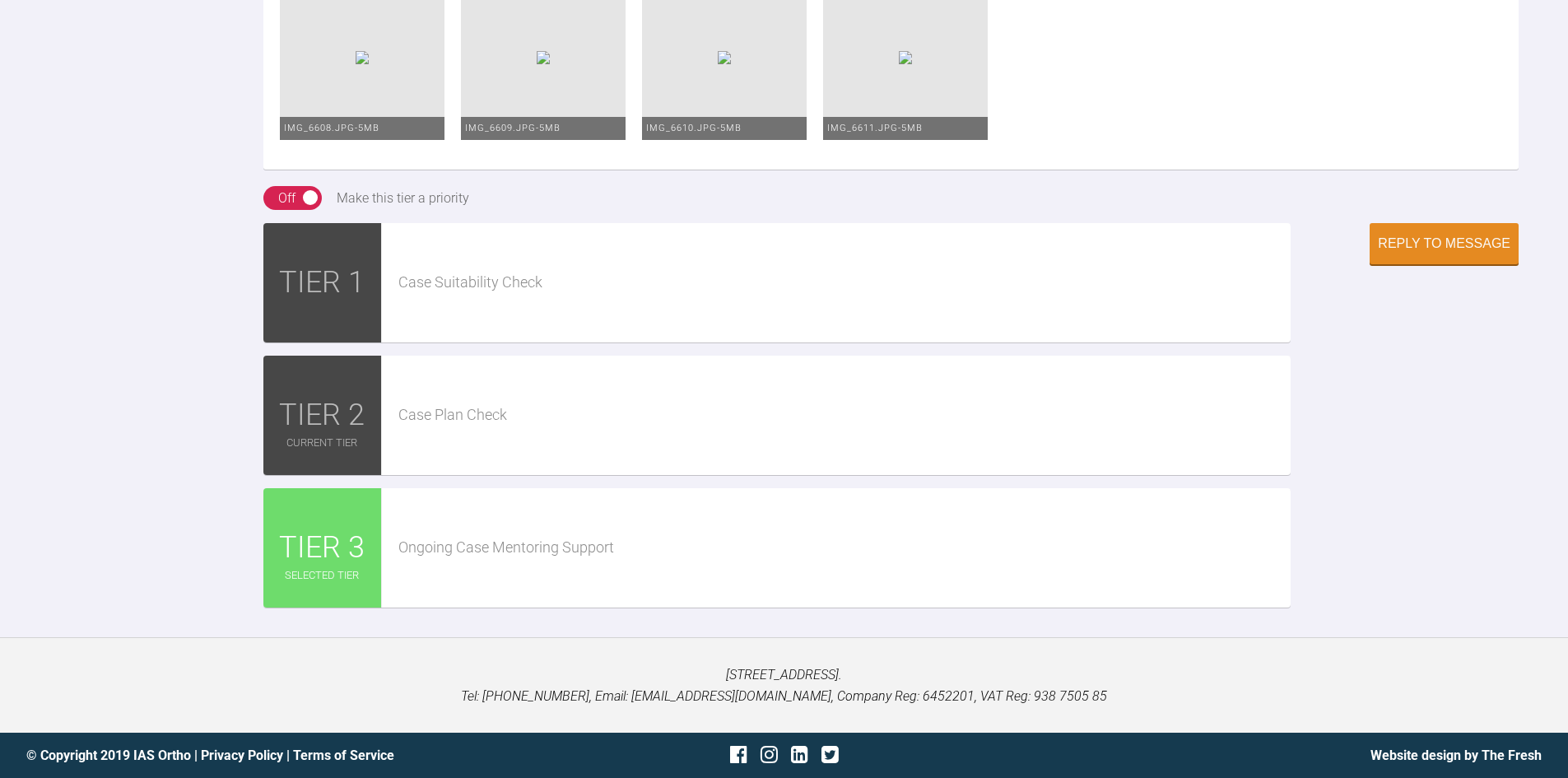
click at [730, 64] on img at bounding box center [725, 58] width 14 height 14
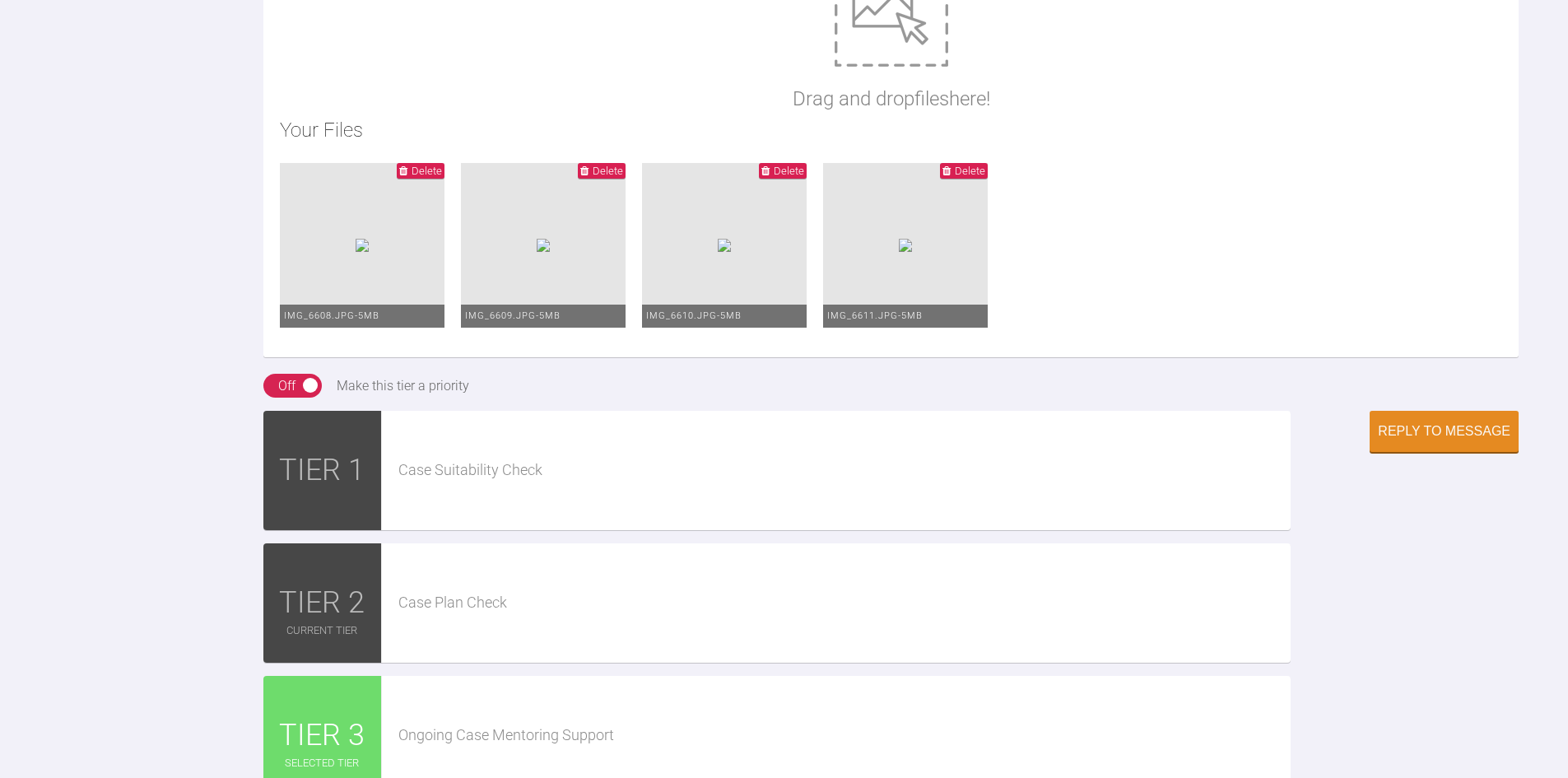
scroll to position [2766, 0]
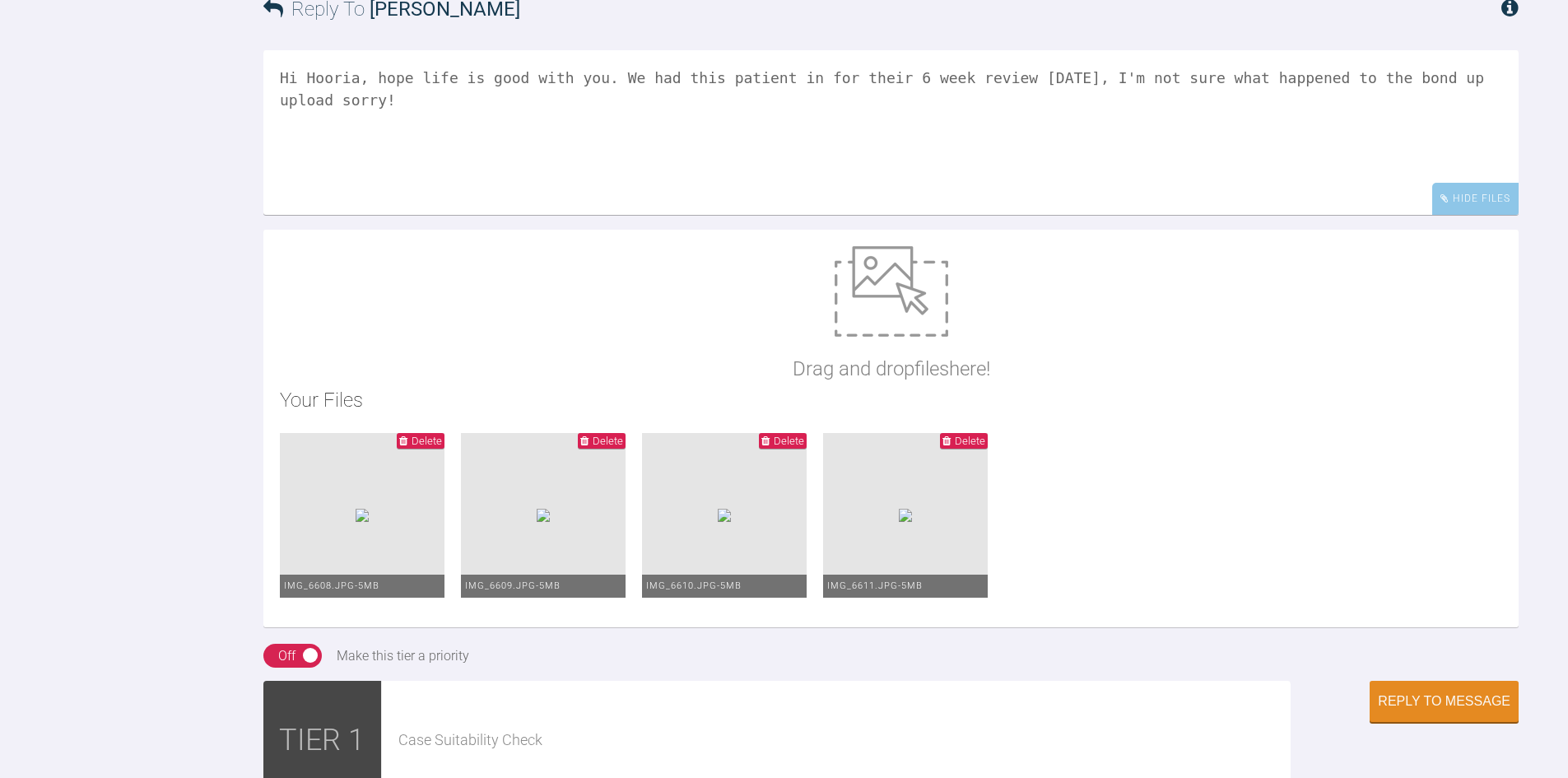
click at [1489, 215] on textarea "Hi Hooria, hope life is good with you. We had this patient in for their 6 week …" at bounding box center [890, 133] width 1255 height 165
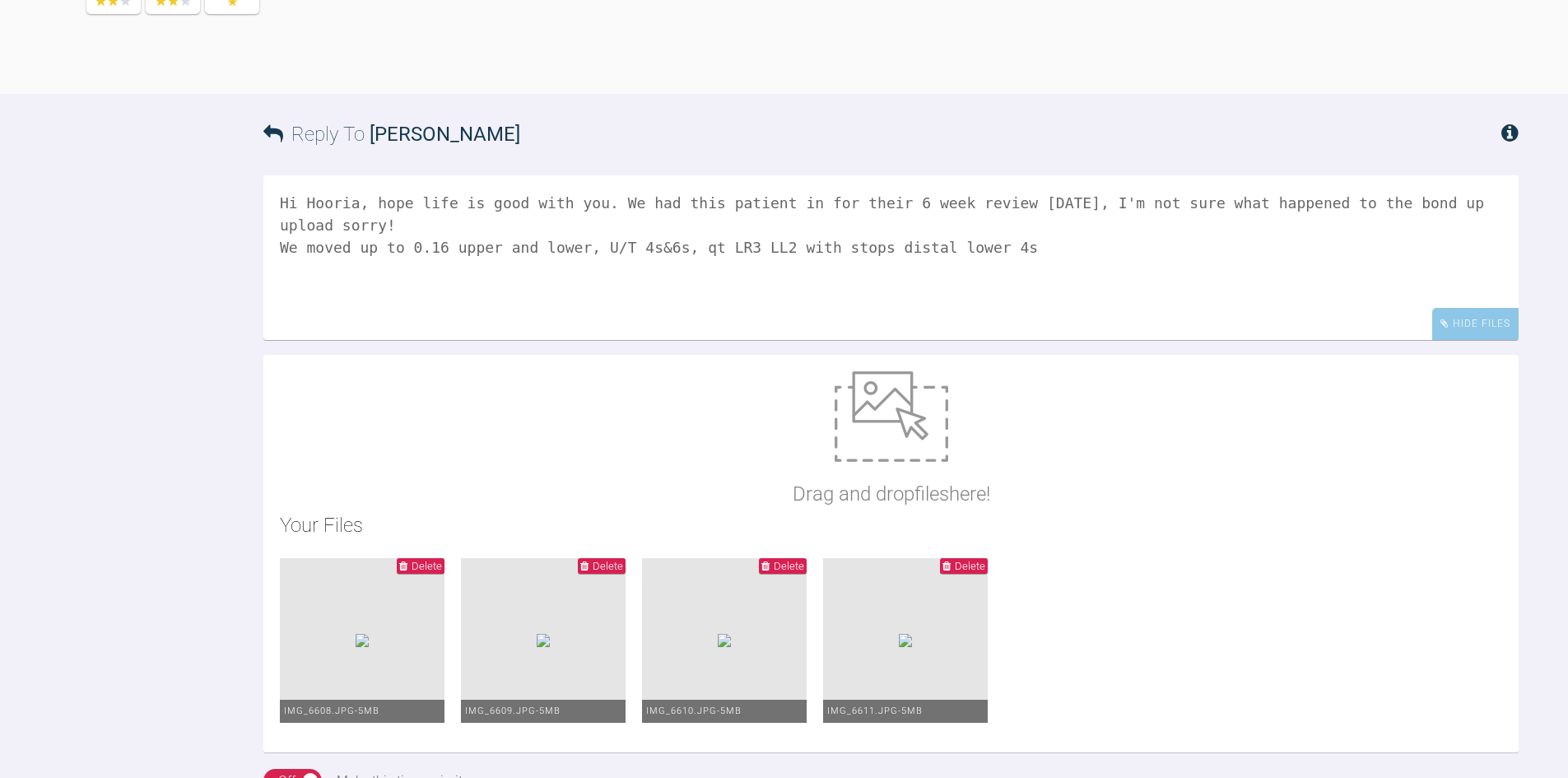
scroll to position [3012, 0]
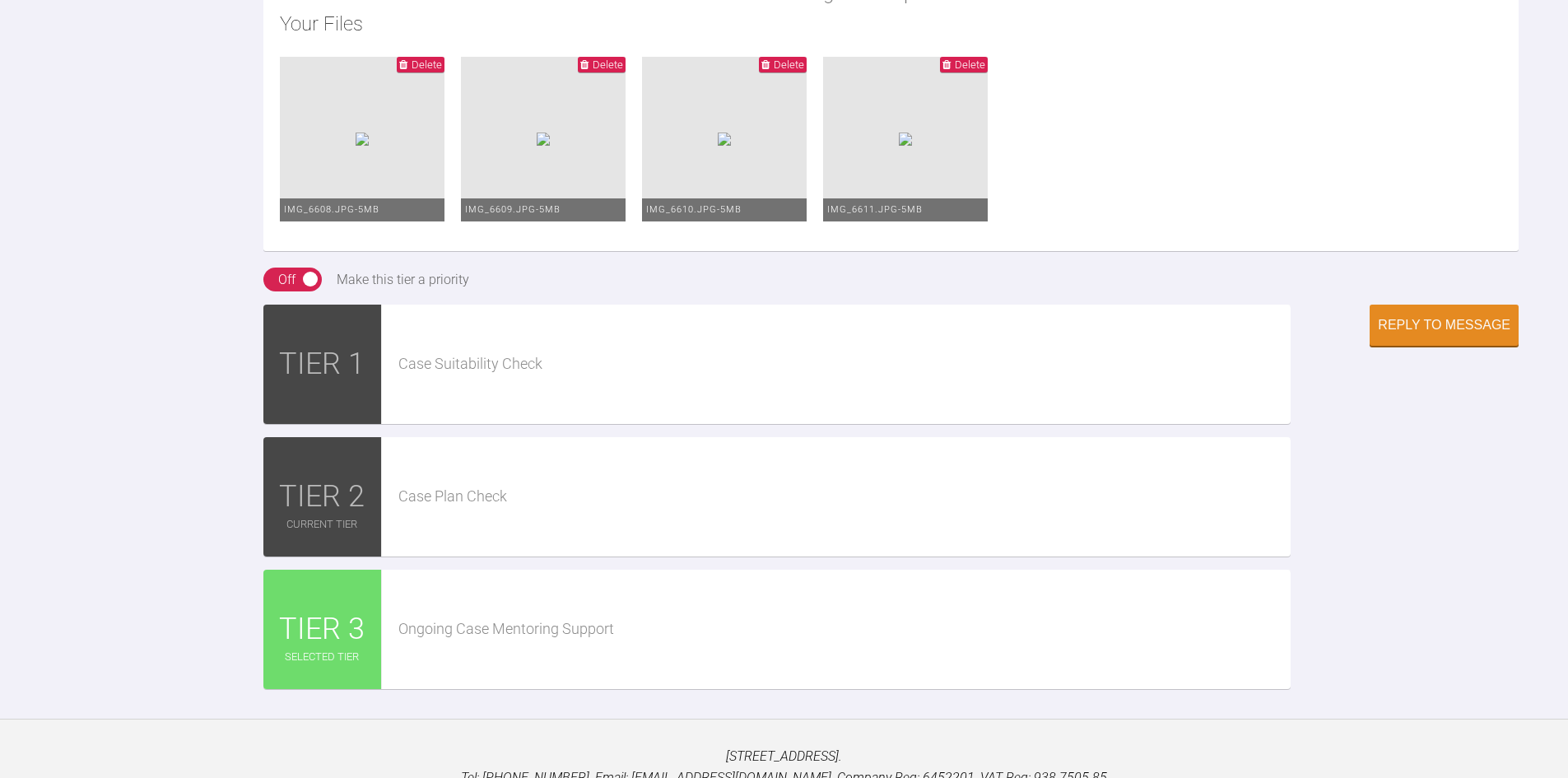
scroll to position [2933, 0]
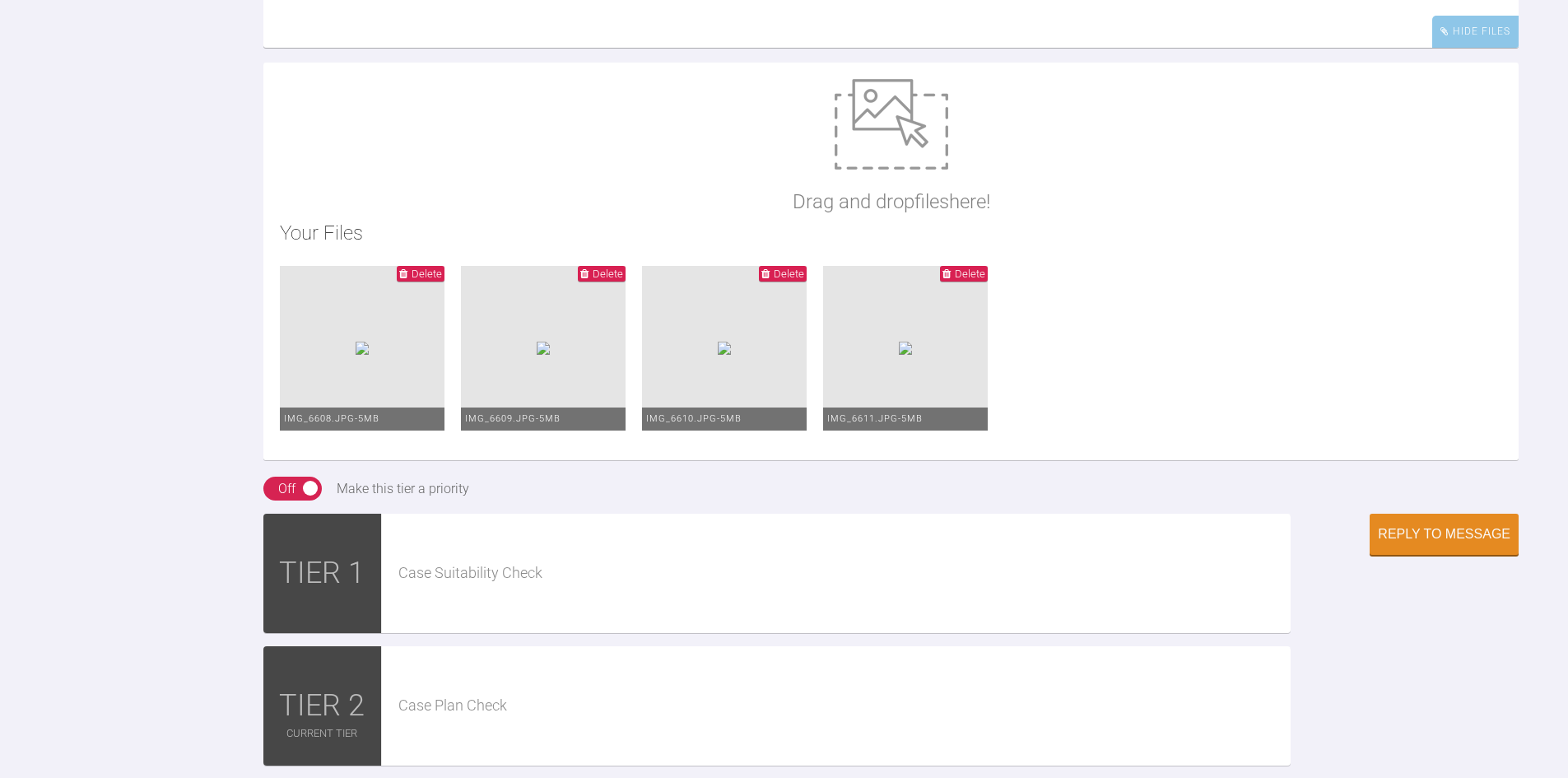
drag, startPoint x: 883, startPoint y: 251, endPoint x: 988, endPoint y: 245, distance: 105.2
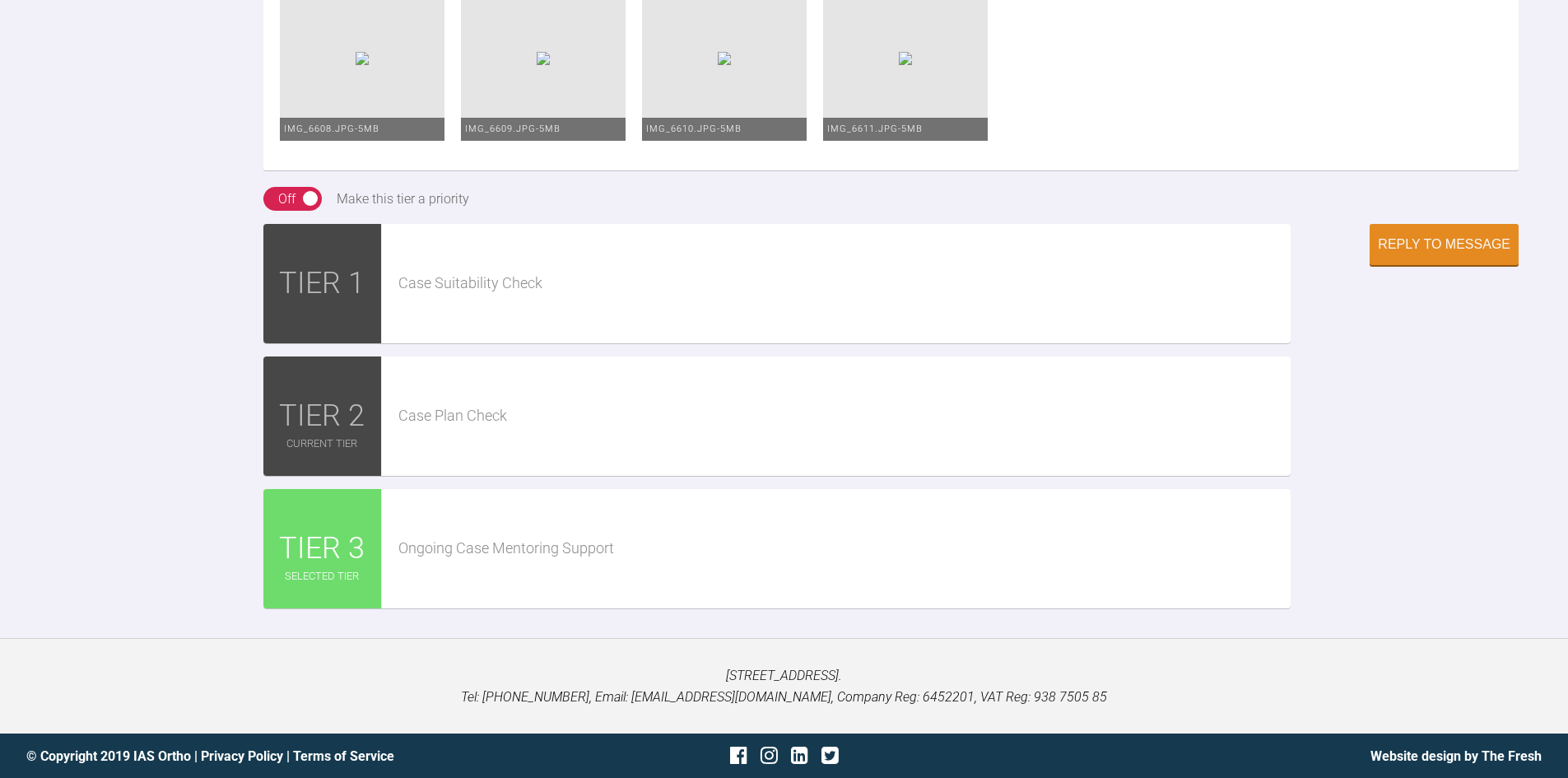
scroll to position [3262, 0]
type textarea "Hi Hooria, hope life is good with you. We had this patient in for their 6 week …"
click at [1458, 266] on button "Reply to Message" at bounding box center [1444, 245] width 149 height 42
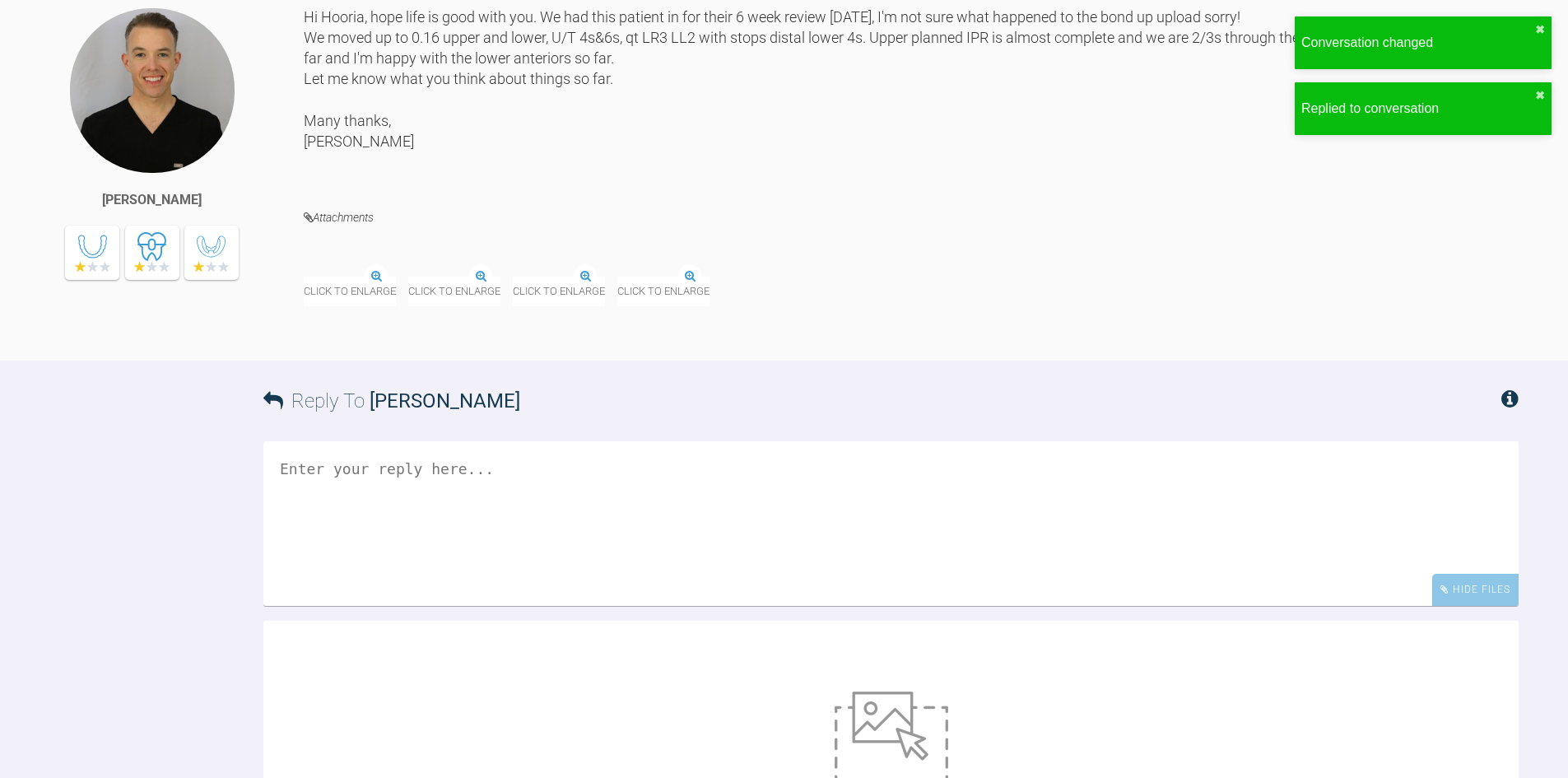
scroll to position [3167, 0]
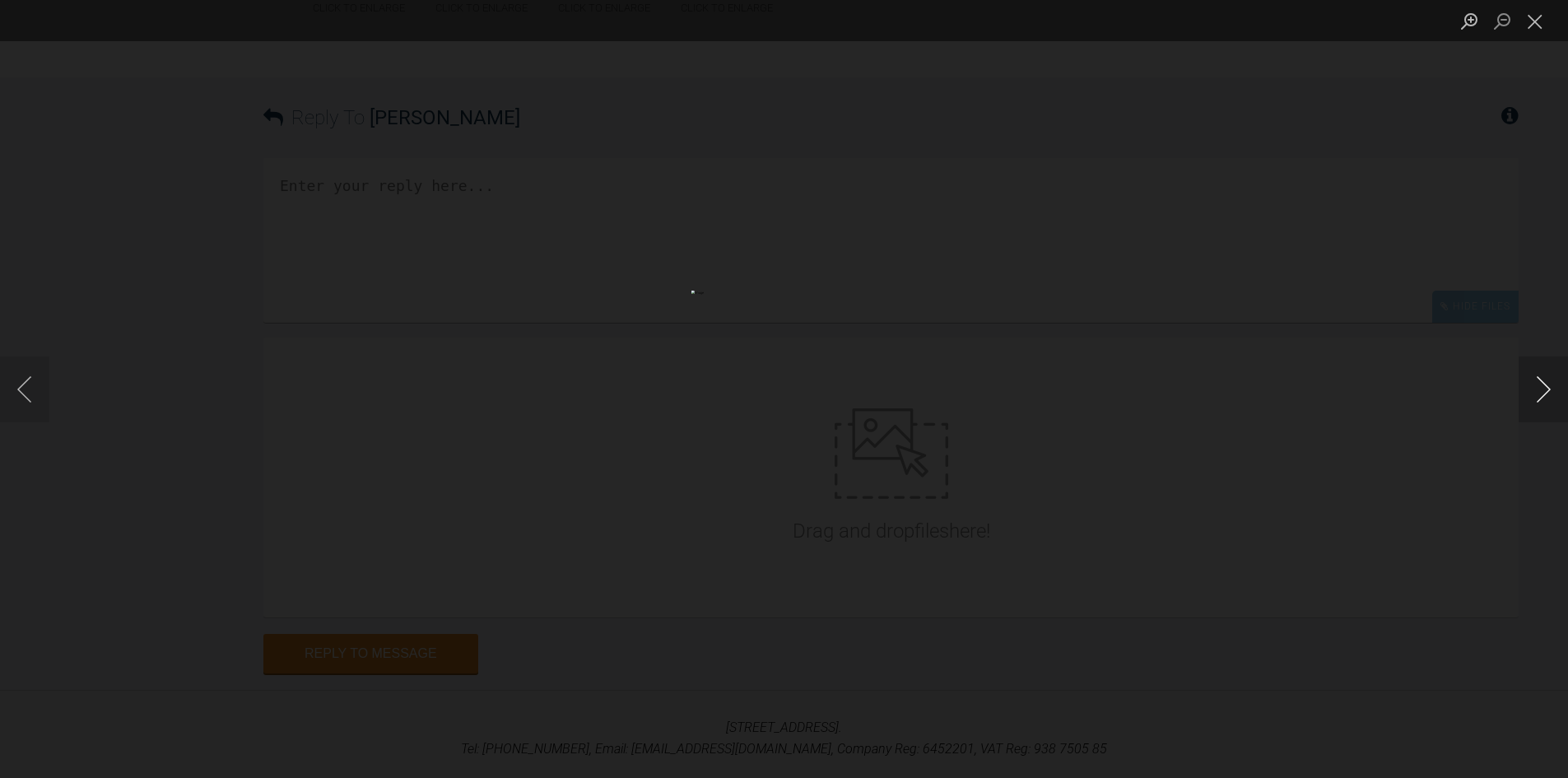
click at [1548, 401] on button "Next image" at bounding box center [1543, 389] width 49 height 66
click at [1541, 403] on button "Next image" at bounding box center [1543, 389] width 49 height 66
click at [1537, 404] on button "Next image" at bounding box center [1543, 389] width 49 height 66
click at [1532, 416] on button "Next image" at bounding box center [1543, 389] width 49 height 66
click at [1434, 259] on div "Lightbox" at bounding box center [784, 389] width 1568 height 778
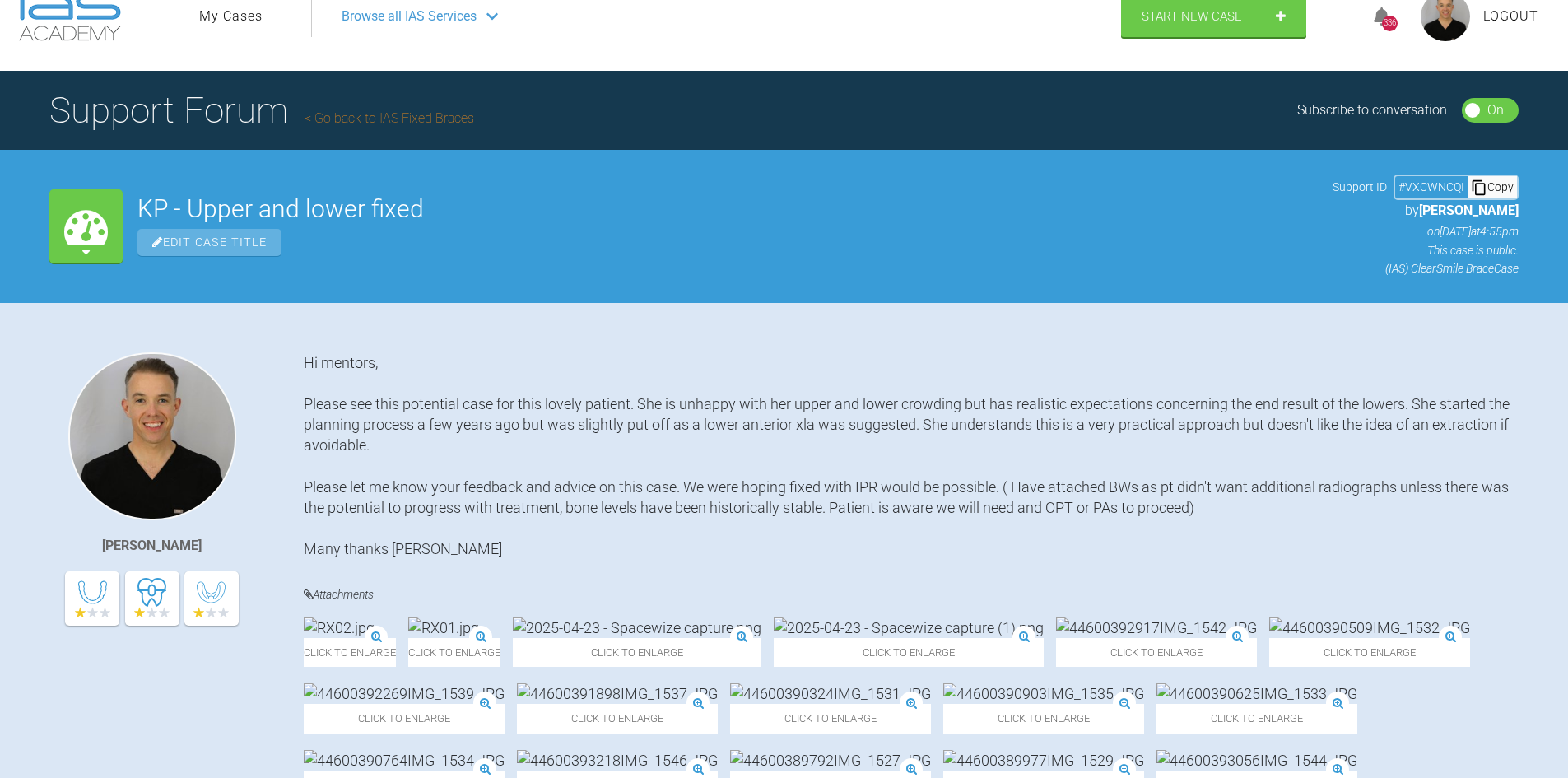
scroll to position [0, 0]
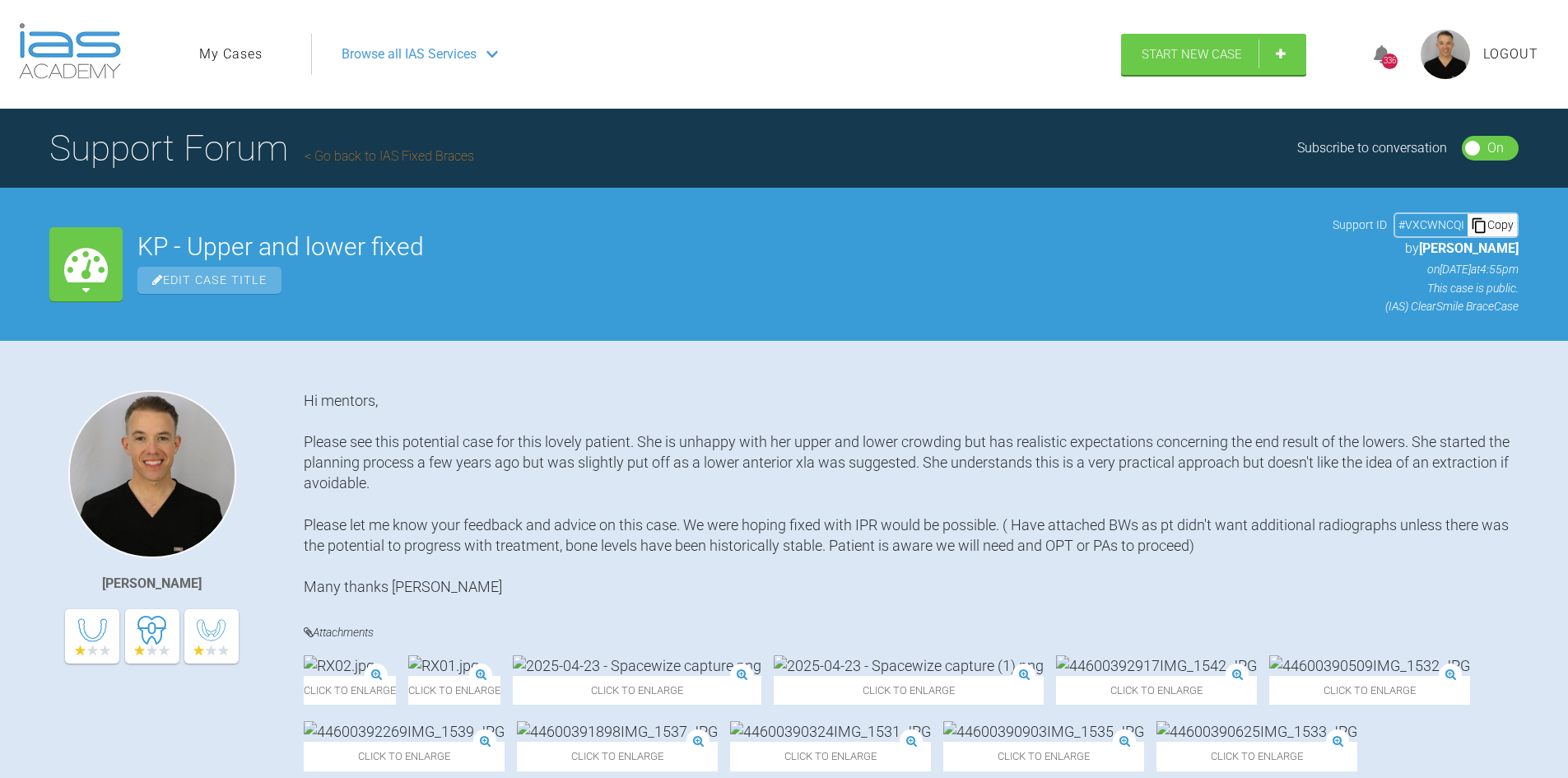
click at [389, 161] on link "Go back to IAS Fixed Braces" at bounding box center [389, 156] width 169 height 15
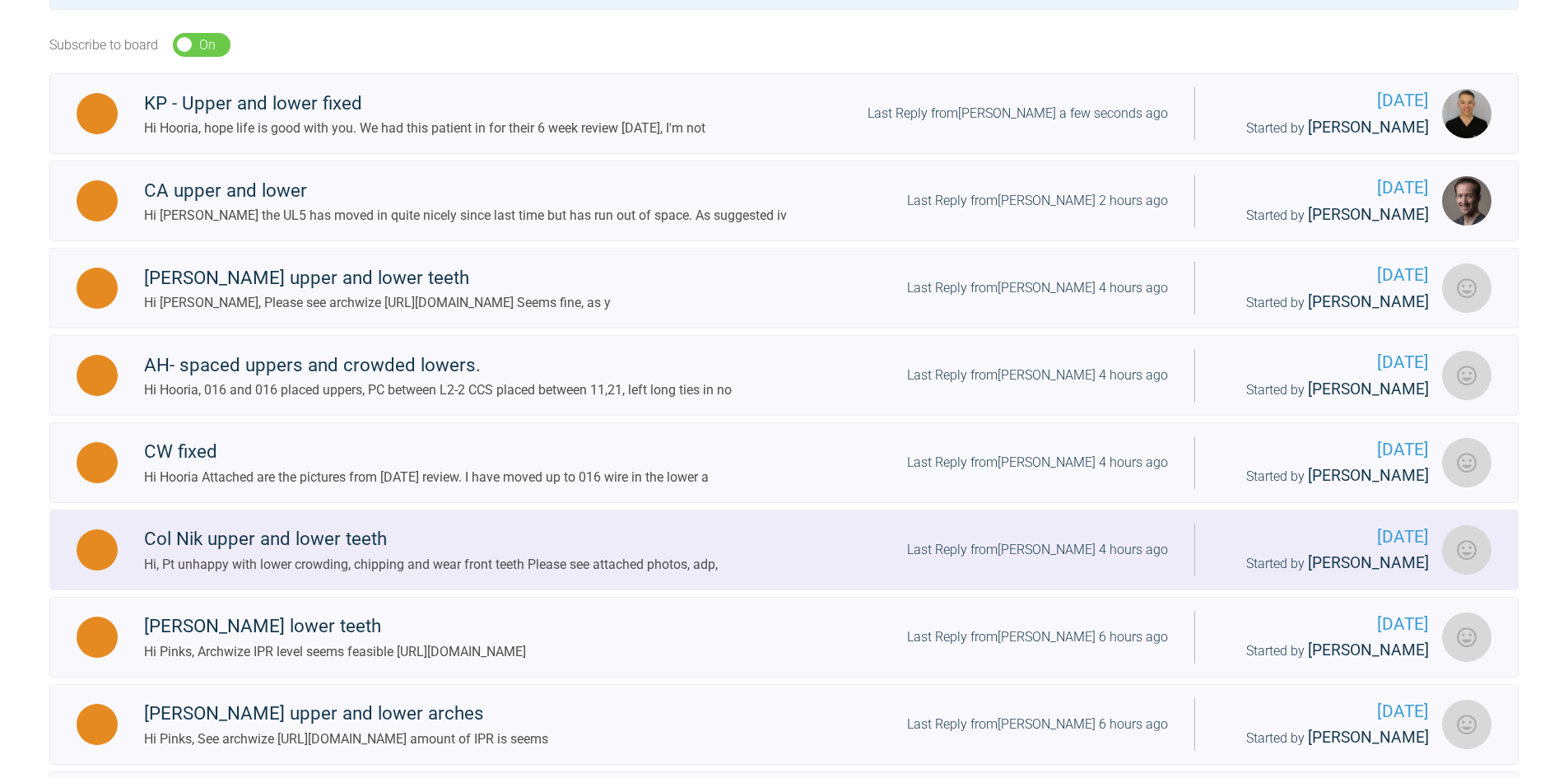
scroll to position [411, 0]
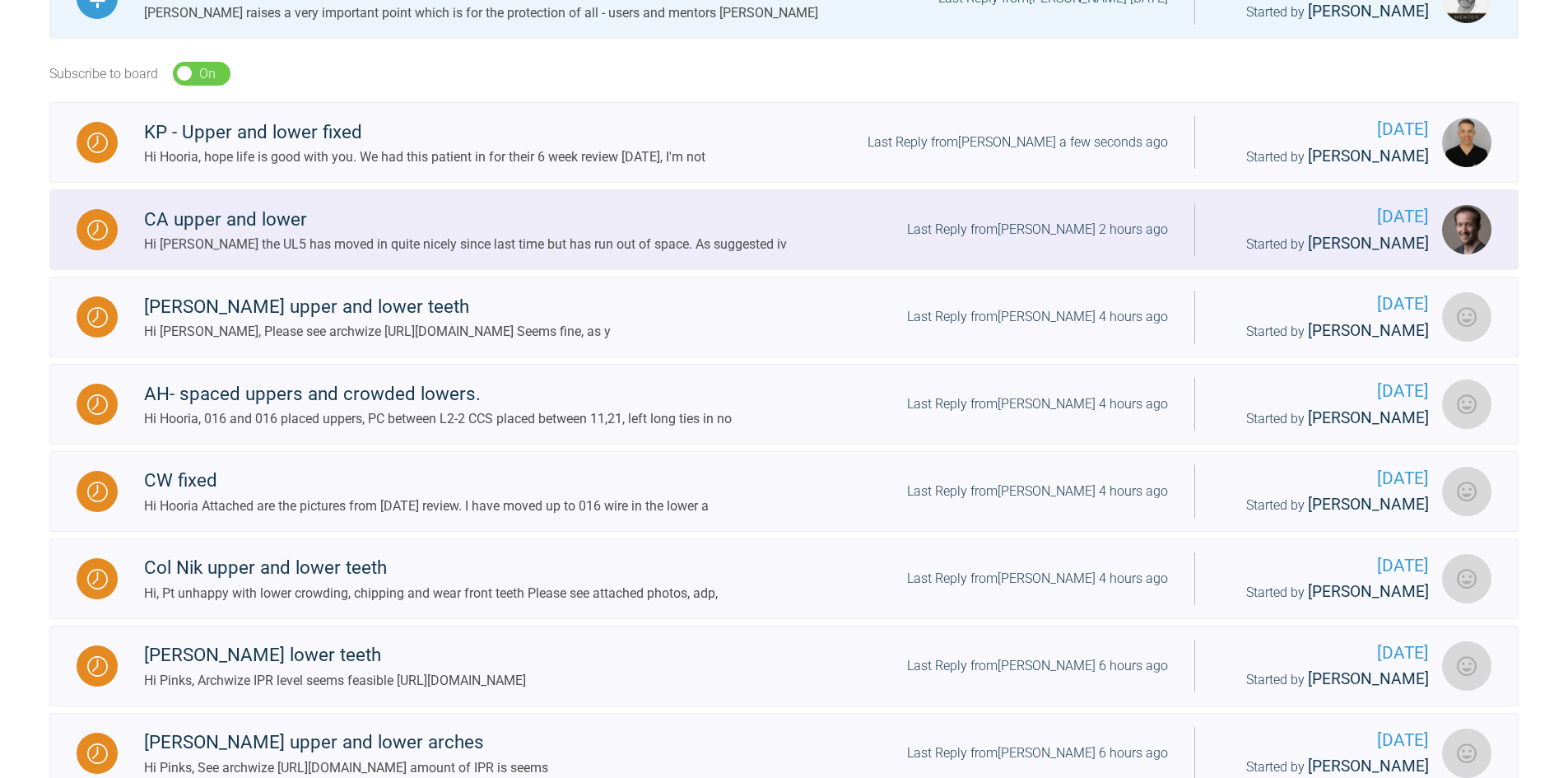
click at [325, 255] on div "Hi [PERSON_NAME] the UL5 has moved in quite nicely since last time but has run …" at bounding box center [465, 245] width 642 height 21
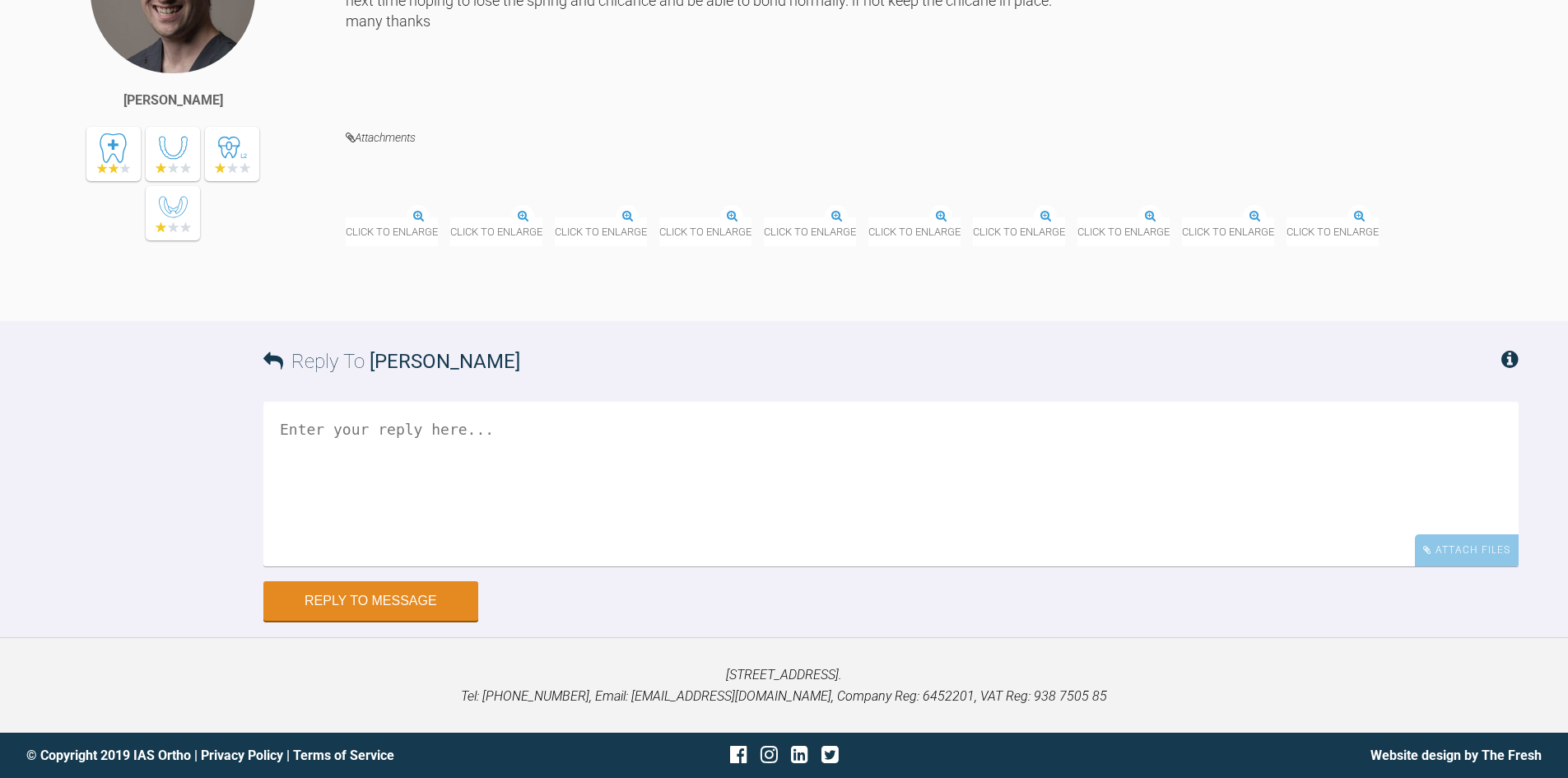
scroll to position [20993, 0]
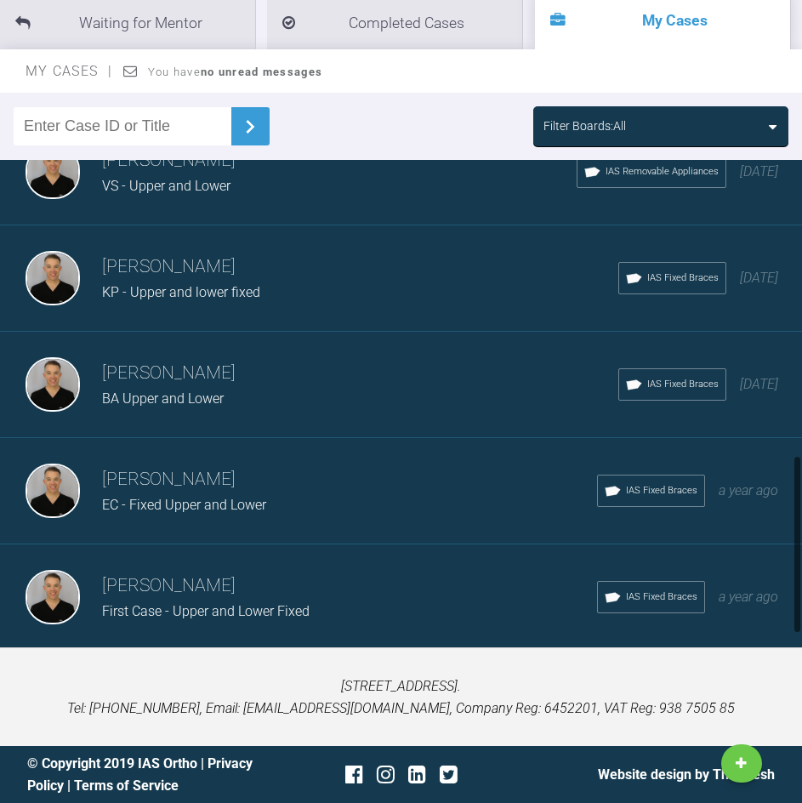
scroll to position [798, 0]
click at [321, 556] on div "[PERSON_NAME] First Case - Upper and Lower Fixed IAS Fixed Braces a year ago" at bounding box center [407, 598] width 815 height 106
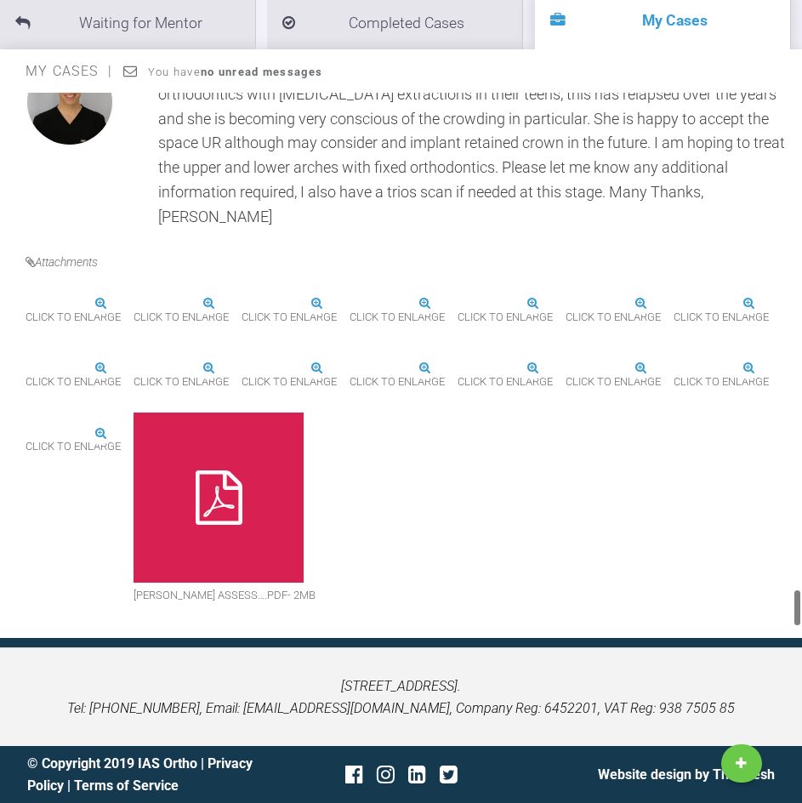
scroll to position [6990, 0]
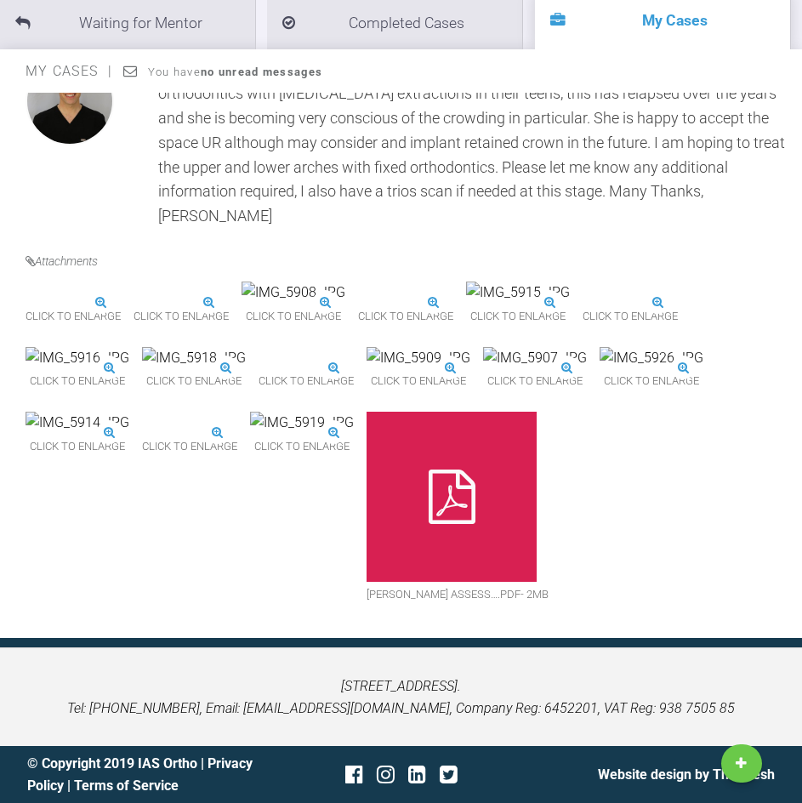
click at [345, 282] on img at bounding box center [294, 293] width 104 height 22
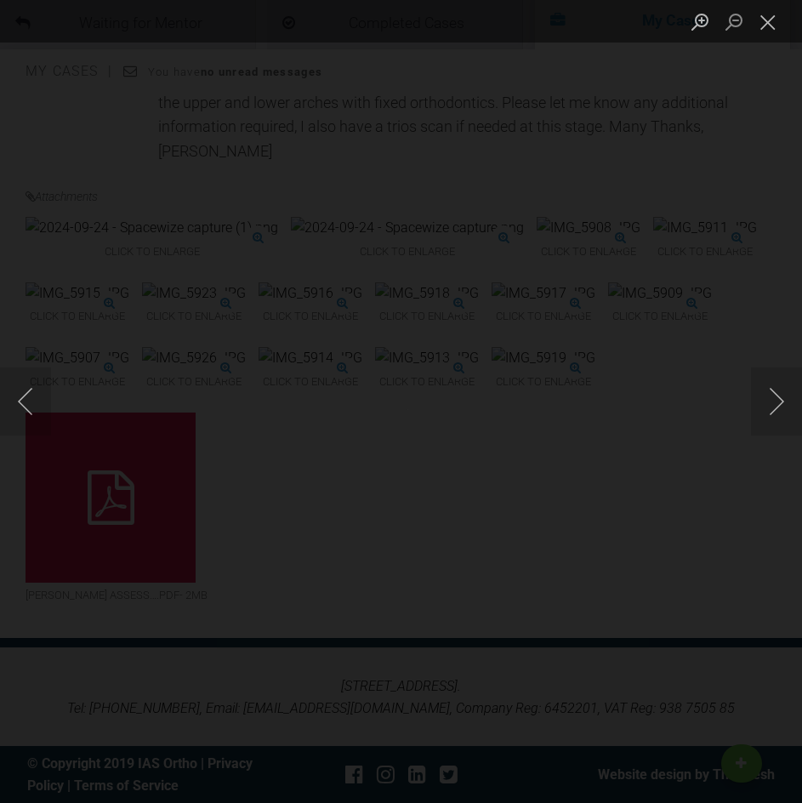
click at [522, 164] on div "Lightbox" at bounding box center [401, 401] width 802 height 803
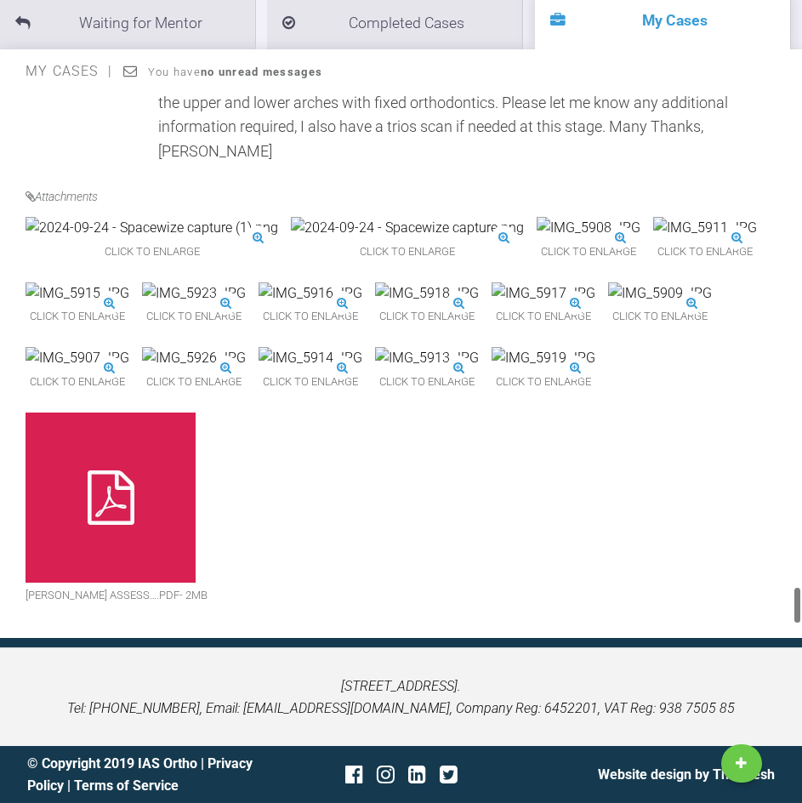
click at [537, 217] on div "Click to enlarge" at bounding box center [589, 241] width 104 height 48
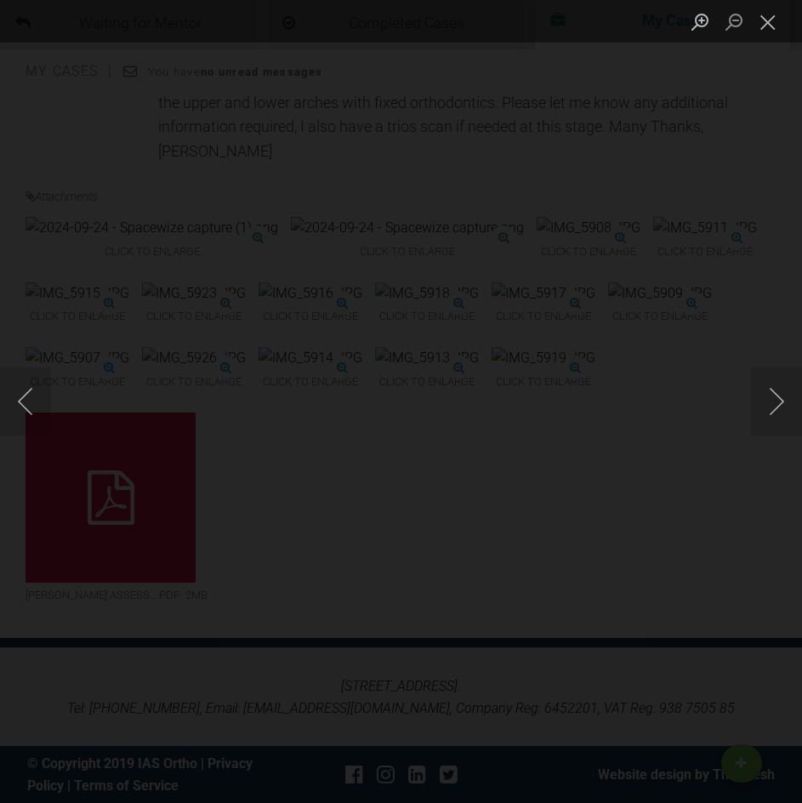
click at [754, 564] on div "Lightbox" at bounding box center [401, 401] width 802 height 803
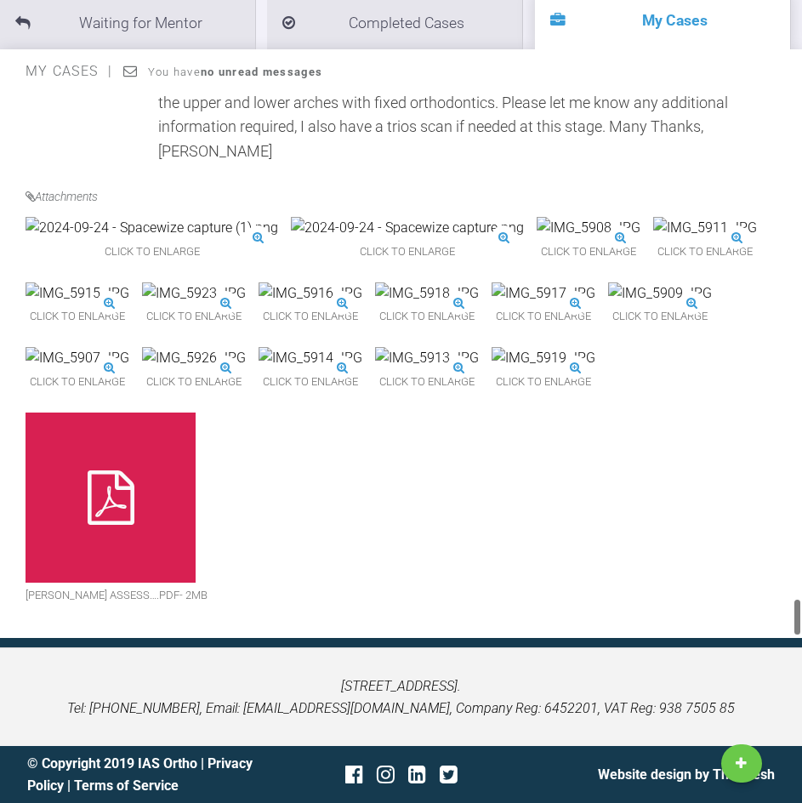
scroll to position [7160, 0]
click at [259, 369] on img at bounding box center [311, 358] width 104 height 22
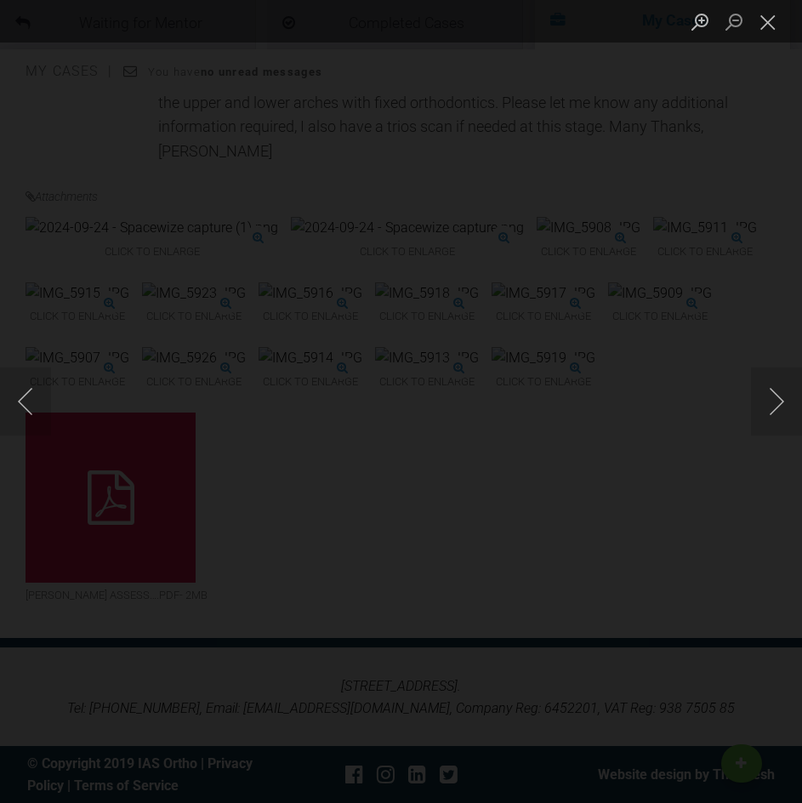
click at [658, 96] on div "Lightbox" at bounding box center [401, 401] width 802 height 803
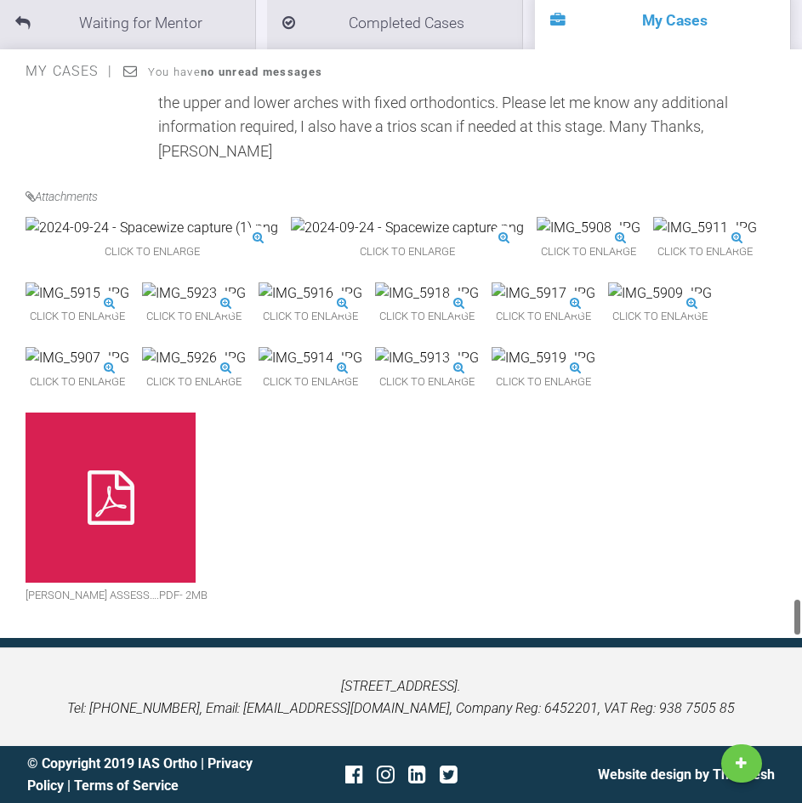
click at [375, 369] on img at bounding box center [427, 358] width 104 height 22
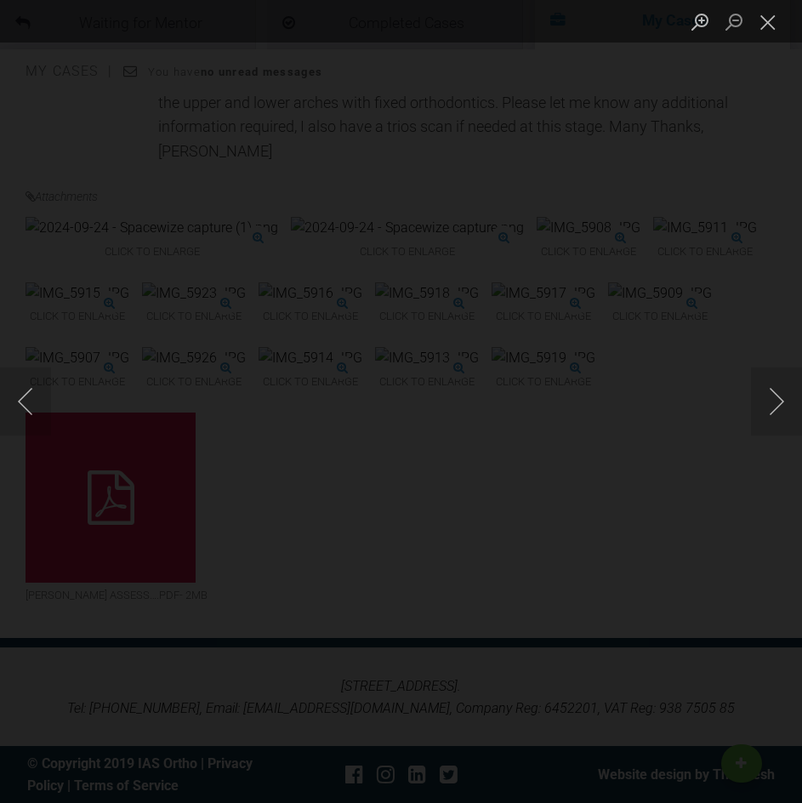
click at [524, 220] on div "Lightbox" at bounding box center [401, 401] width 802 height 803
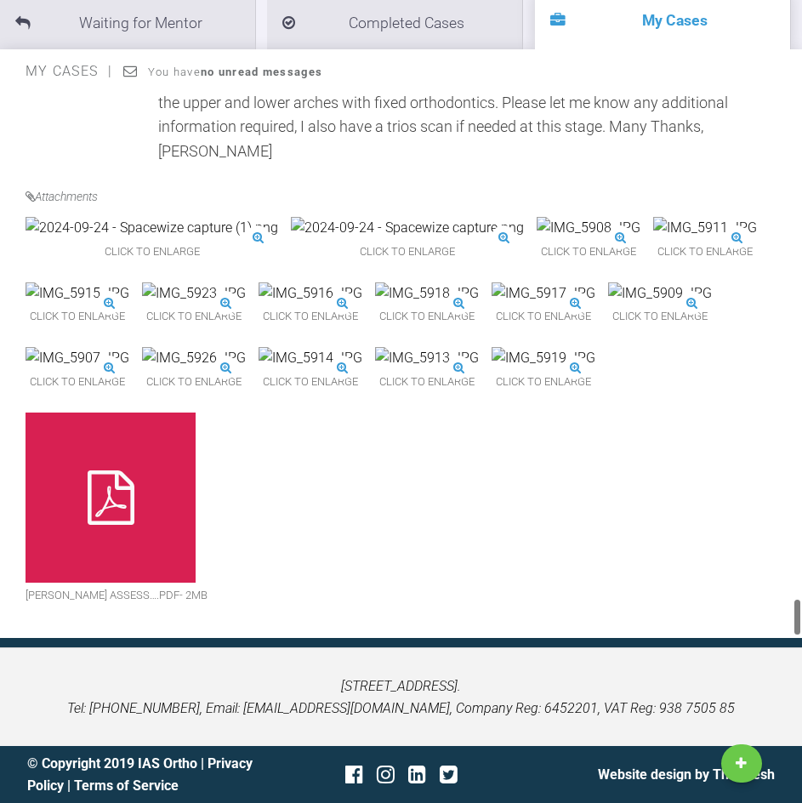
click at [375, 369] on img at bounding box center [427, 358] width 104 height 22
